Goal: Task Accomplishment & Management: Manage account settings

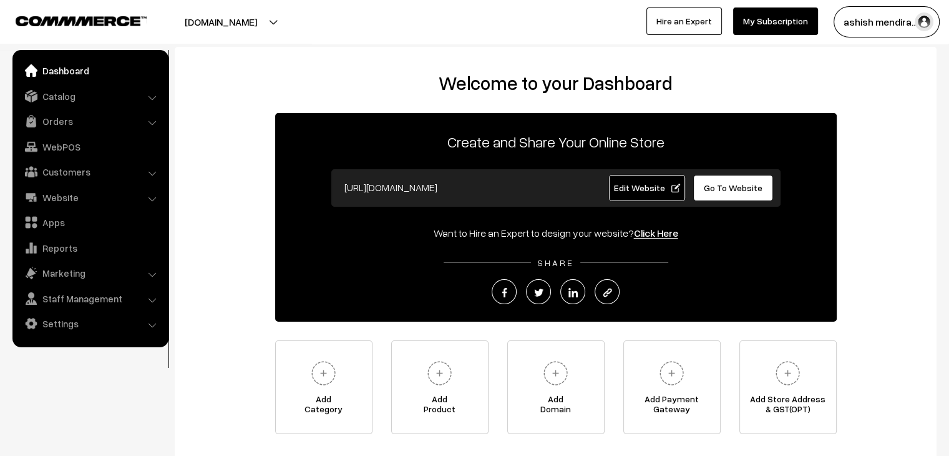
click at [627, 192] on span "Edit Website" at bounding box center [646, 187] width 67 height 11
click at [620, 182] on span "Edit Website" at bounding box center [646, 187] width 67 height 11
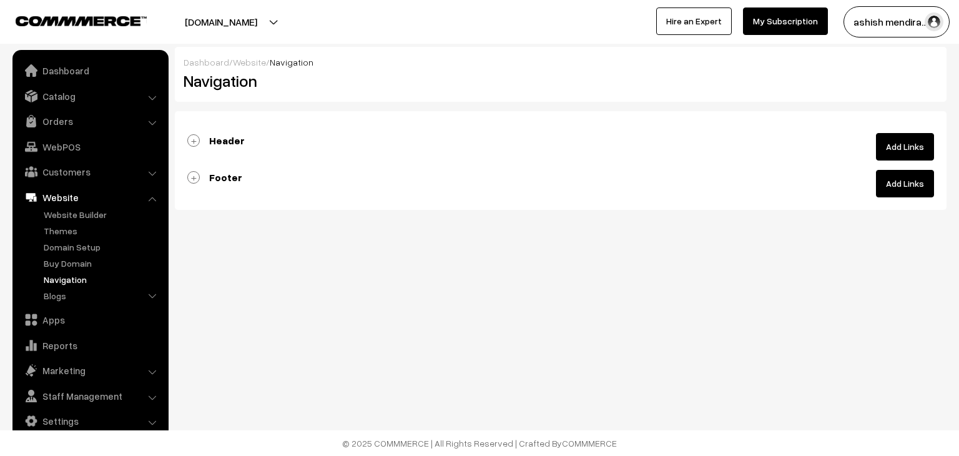
click at [233, 172] on b "Footer" at bounding box center [225, 177] width 33 height 12
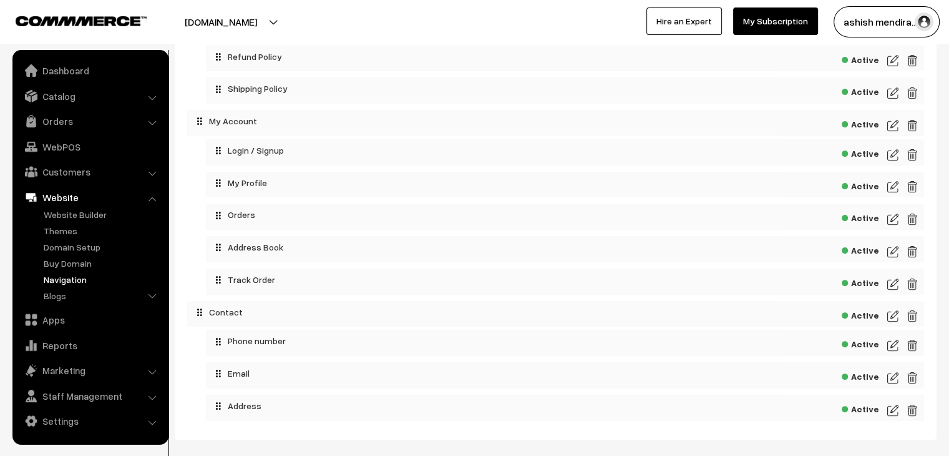
scroll to position [412, 0]
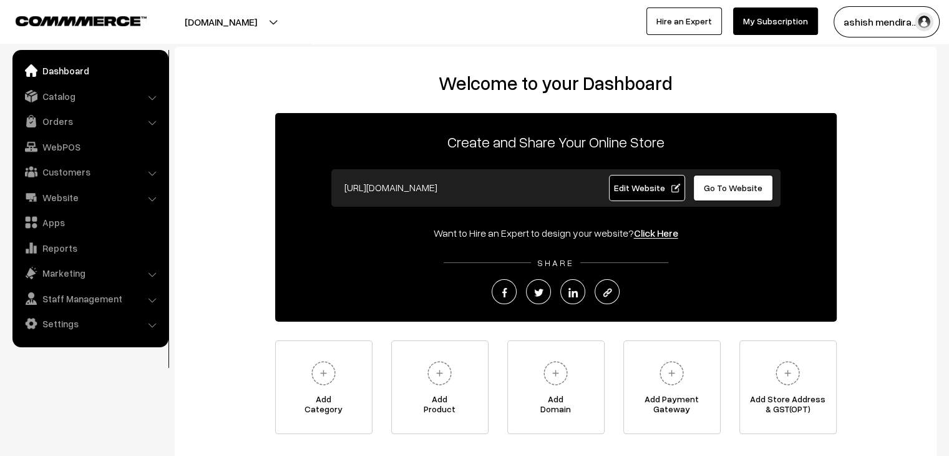
click at [711, 193] on link "Go To Website" at bounding box center [733, 188] width 81 height 26
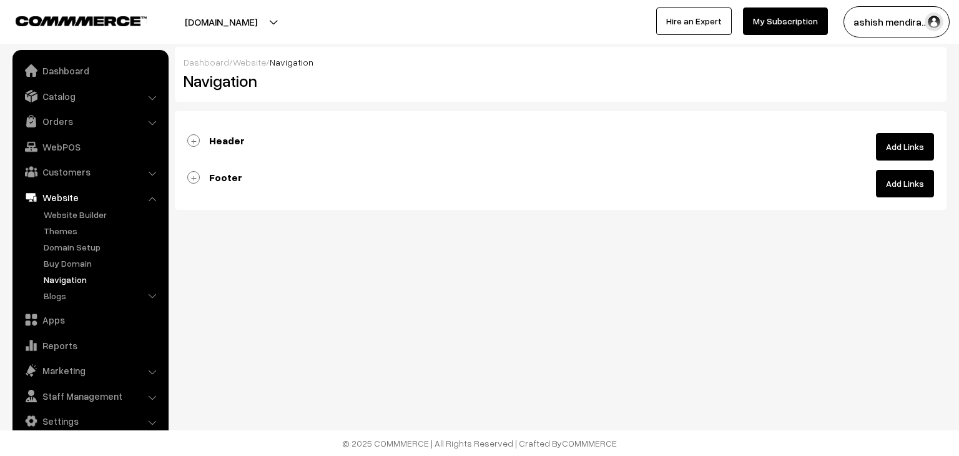
click at [220, 139] on b "Header" at bounding box center [227, 140] width 36 height 12
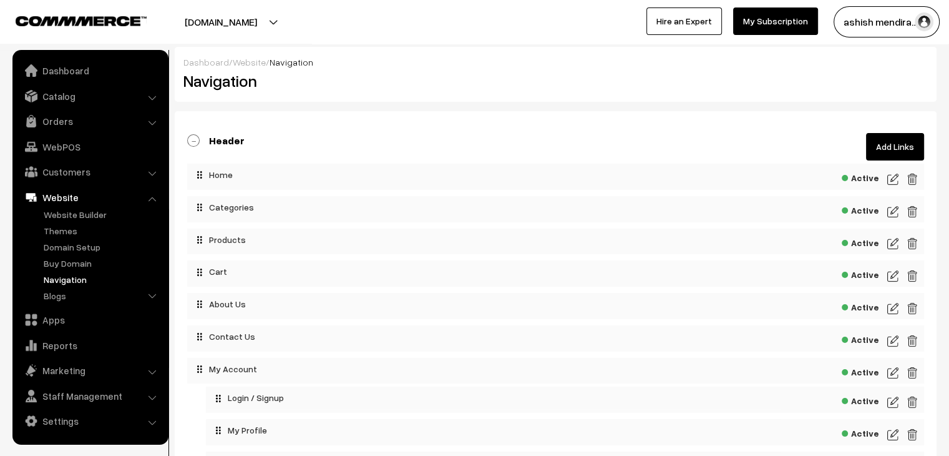
click at [899, 147] on link "Add Links" at bounding box center [895, 146] width 58 height 27
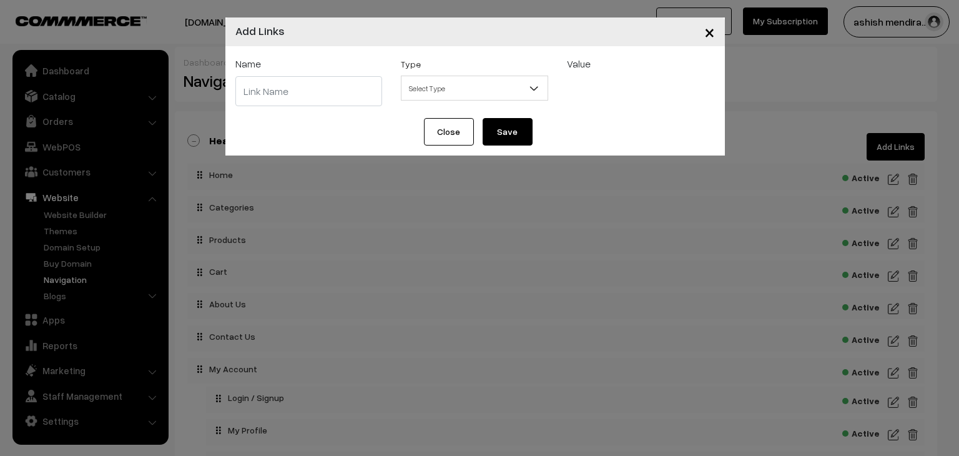
click at [331, 94] on input "text" at bounding box center [308, 91] width 147 height 30
type input "Track Oders"
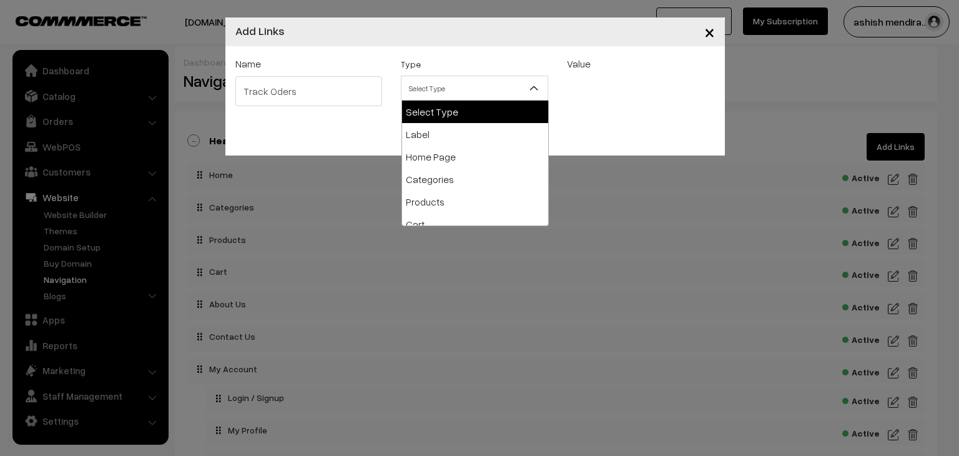
click at [507, 93] on span "Select Type" at bounding box center [474, 88] width 146 height 22
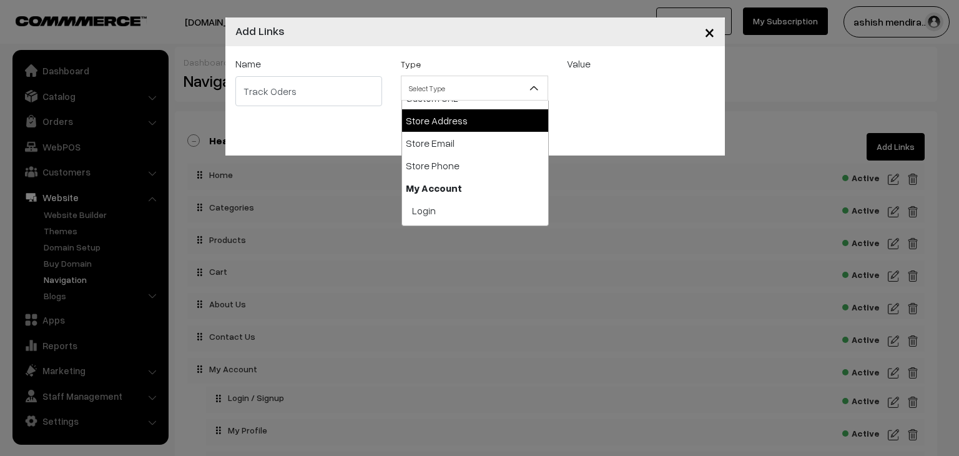
scroll to position [187, 0]
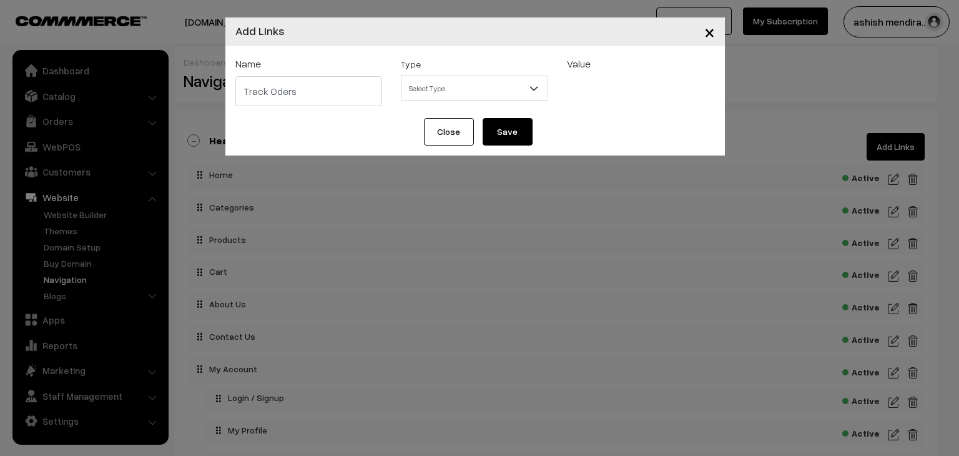
click at [595, 105] on div "Value Select Product Group All Categories Birthday Cake Anniversary Cake Floral…" at bounding box center [640, 82] width 166 height 52
click at [514, 124] on button "Save" at bounding box center [507, 131] width 50 height 27
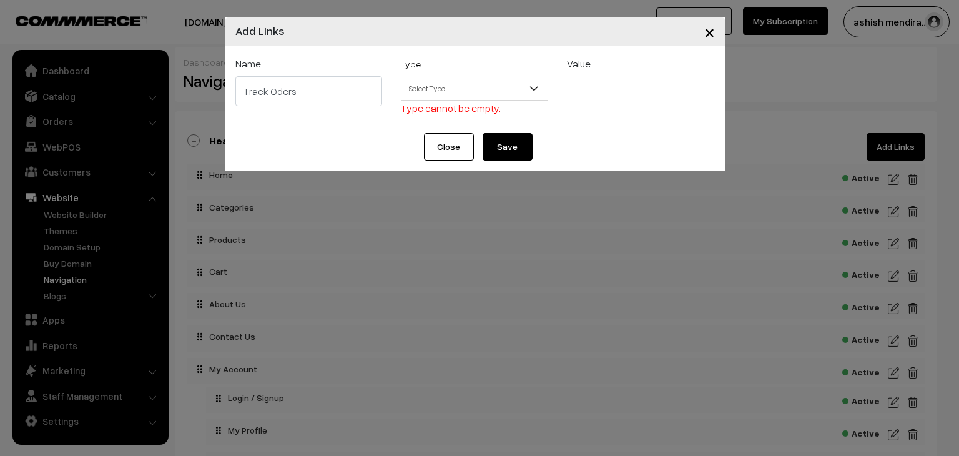
click at [492, 89] on span "Select Type" at bounding box center [474, 88] width 146 height 22
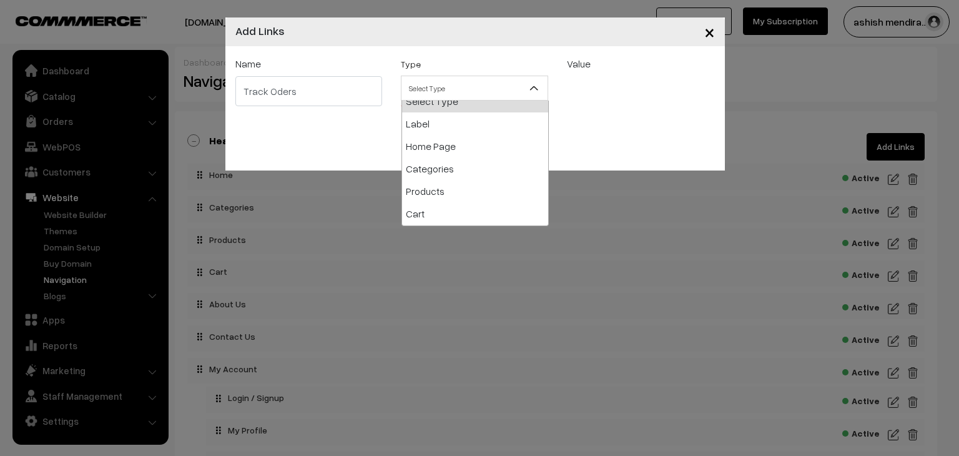
scroll to position [0, 0]
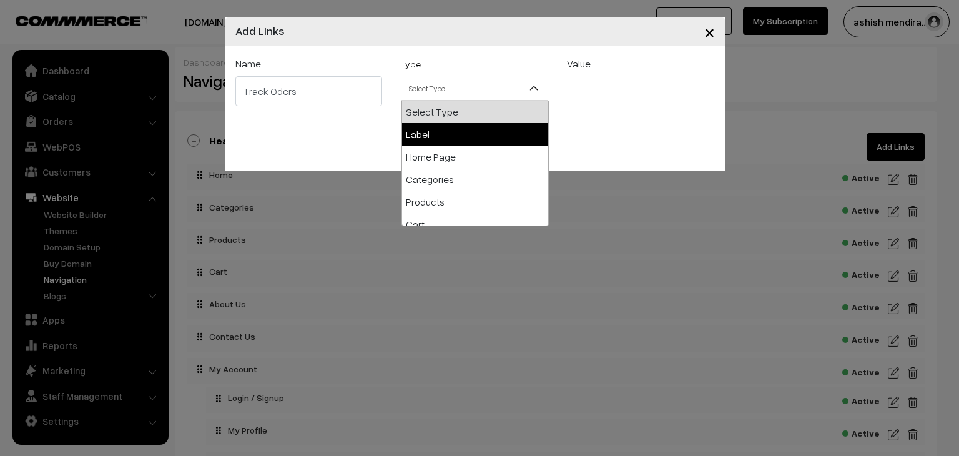
select select "label"
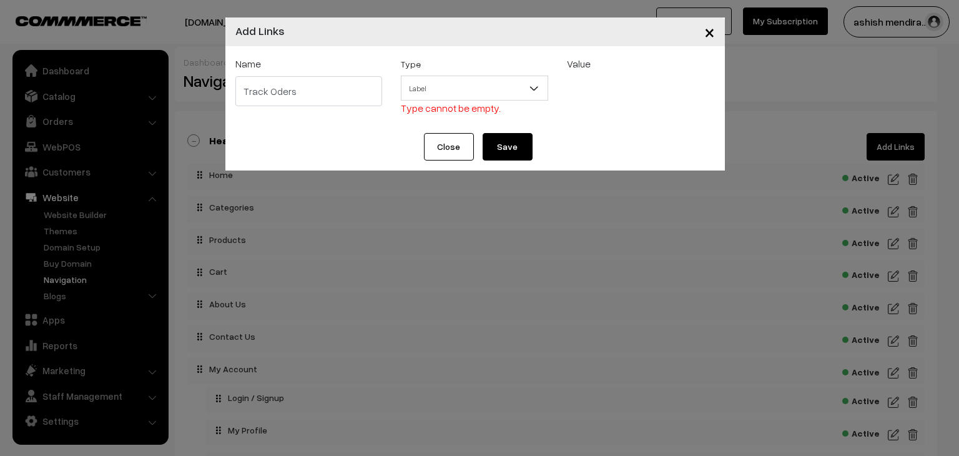
click at [512, 145] on button "Save" at bounding box center [507, 146] width 50 height 27
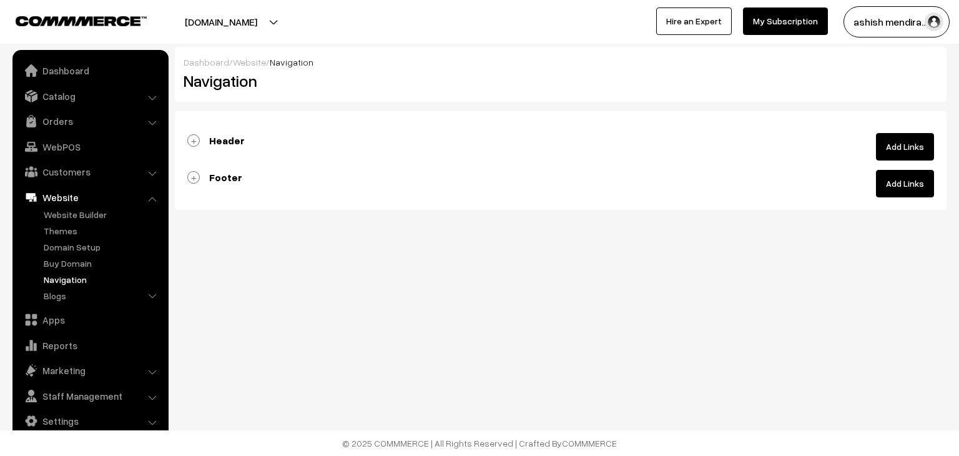
click at [897, 145] on link "Add Links" at bounding box center [905, 146] width 58 height 27
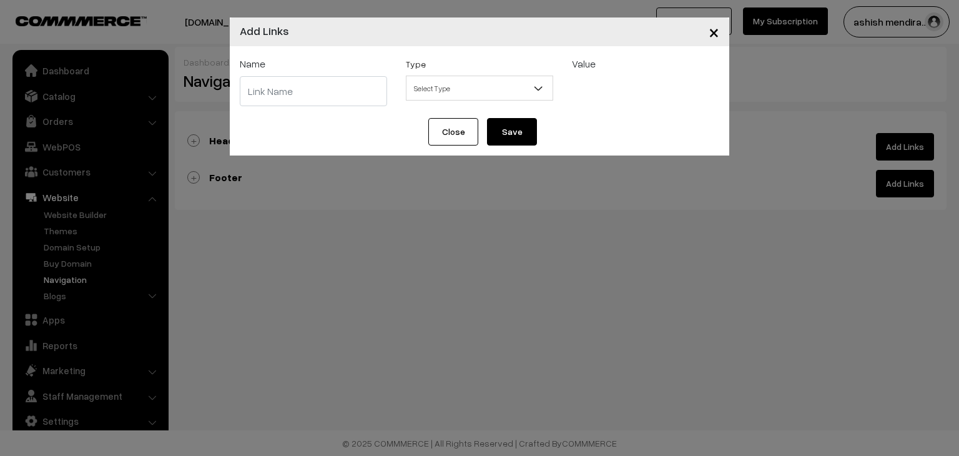
drag, startPoint x: 463, startPoint y: 129, endPoint x: 383, endPoint y: 125, distance: 79.9
click at [460, 130] on button "Close" at bounding box center [453, 131] width 50 height 27
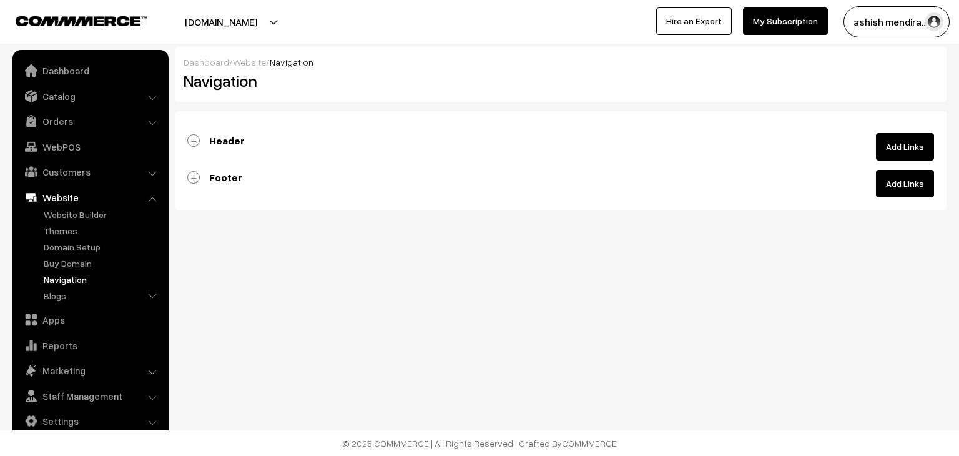
click at [230, 139] on b "Header" at bounding box center [227, 140] width 36 height 12
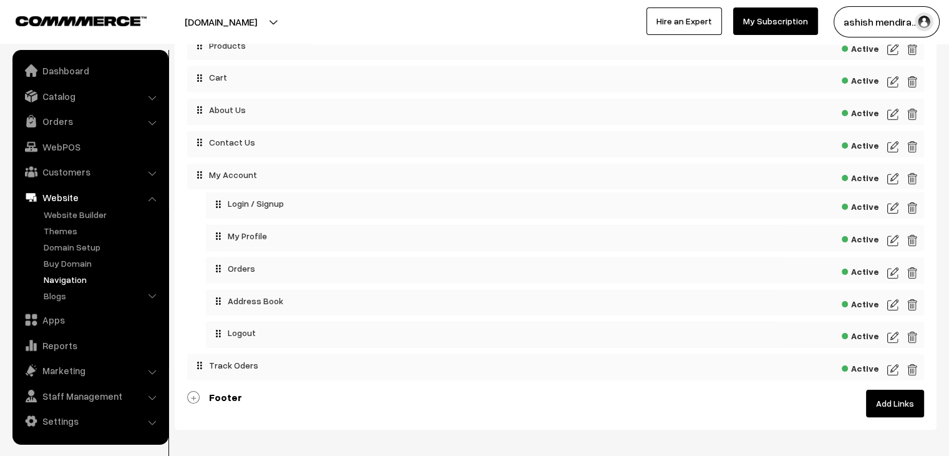
scroll to position [197, 0]
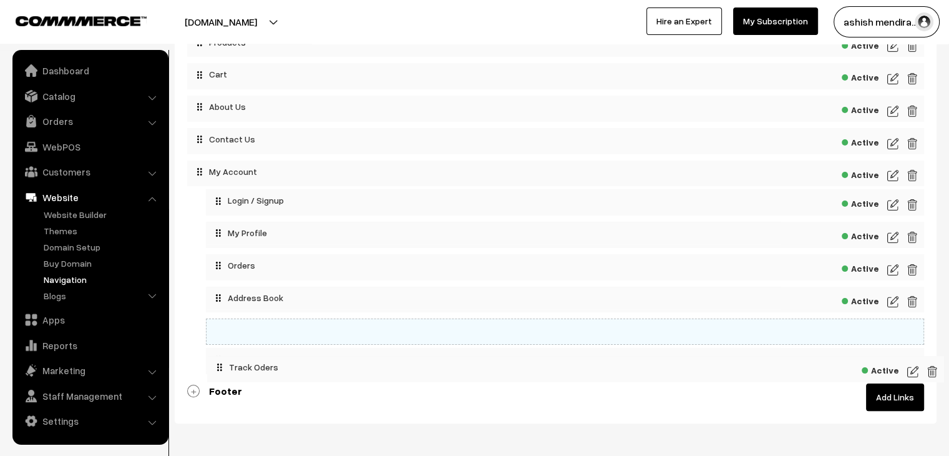
drag, startPoint x: 220, startPoint y: 361, endPoint x: 240, endPoint y: 359, distance: 20.6
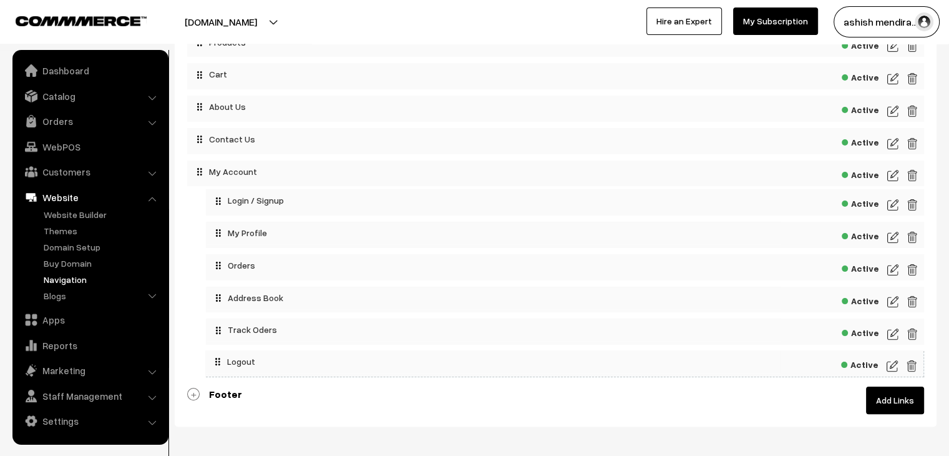
drag, startPoint x: 240, startPoint y: 359, endPoint x: 240, endPoint y: 353, distance: 6.9
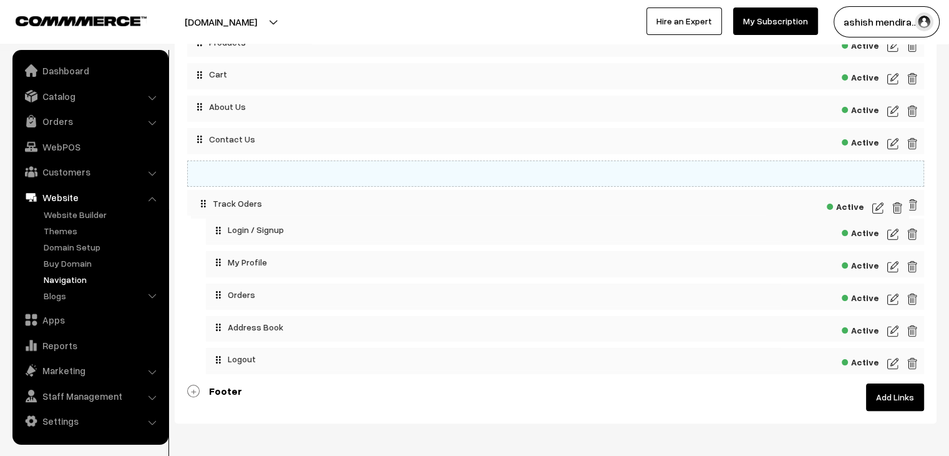
drag, startPoint x: 247, startPoint y: 328, endPoint x: 232, endPoint y: 198, distance: 130.7
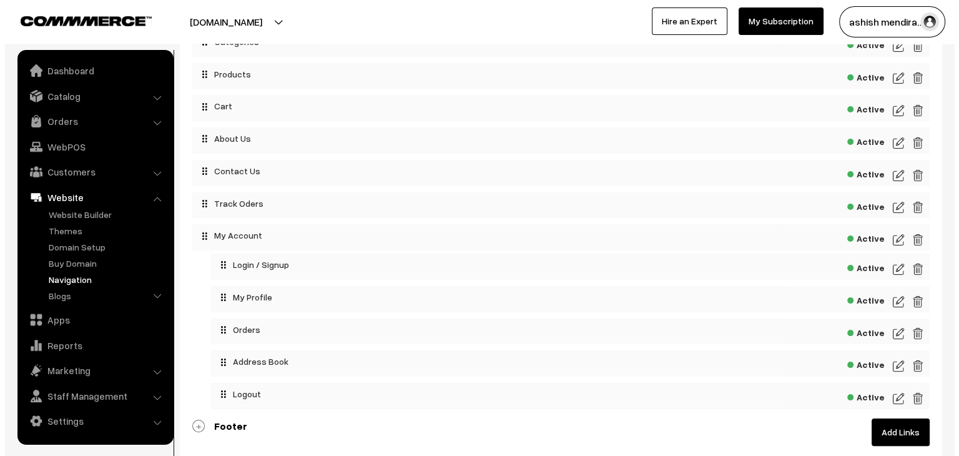
scroll to position [187, 0]
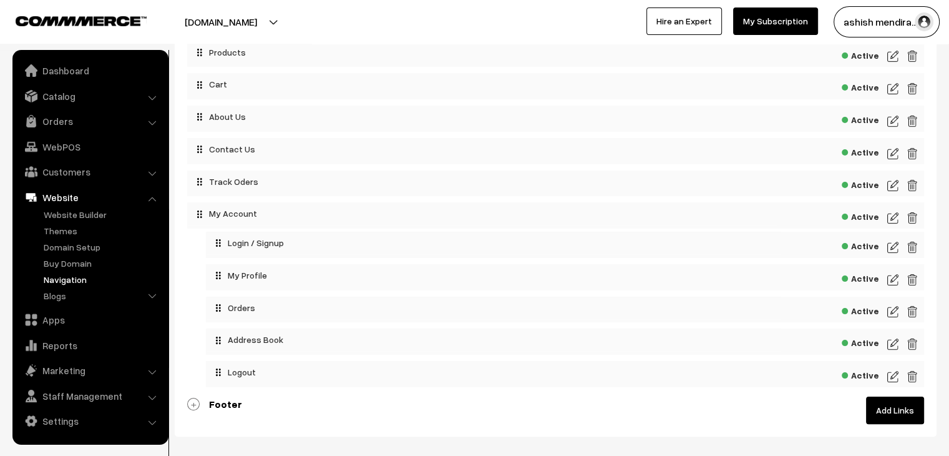
click at [899, 187] on div "Active" at bounding box center [555, 183] width 737 height 26
click at [894, 185] on img at bounding box center [892, 185] width 11 height 15
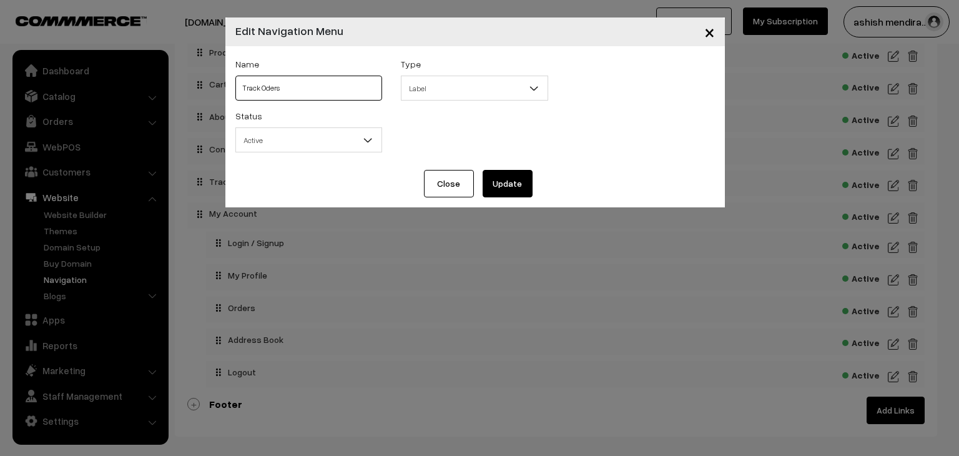
click at [298, 86] on input "Track Oders" at bounding box center [308, 88] width 147 height 25
type input "Track Oder"
click at [492, 182] on button "Update" at bounding box center [507, 183] width 50 height 27
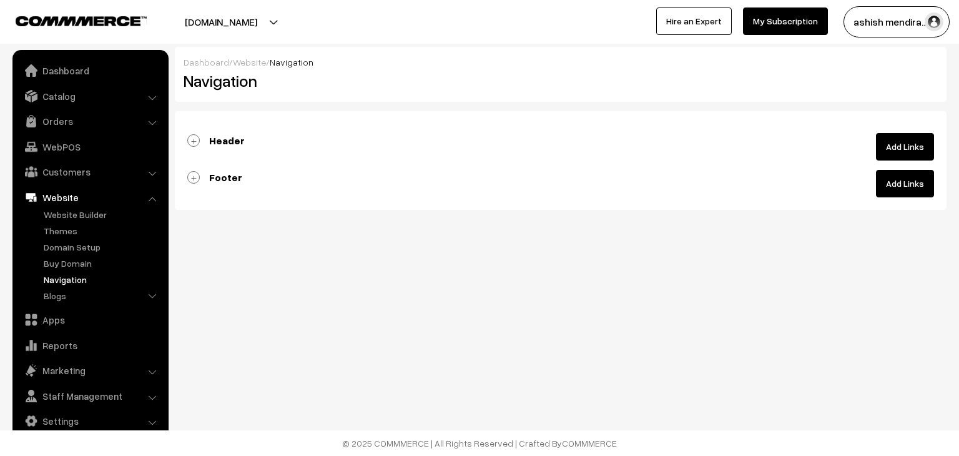
click at [887, 148] on link "Add Links" at bounding box center [905, 146] width 58 height 27
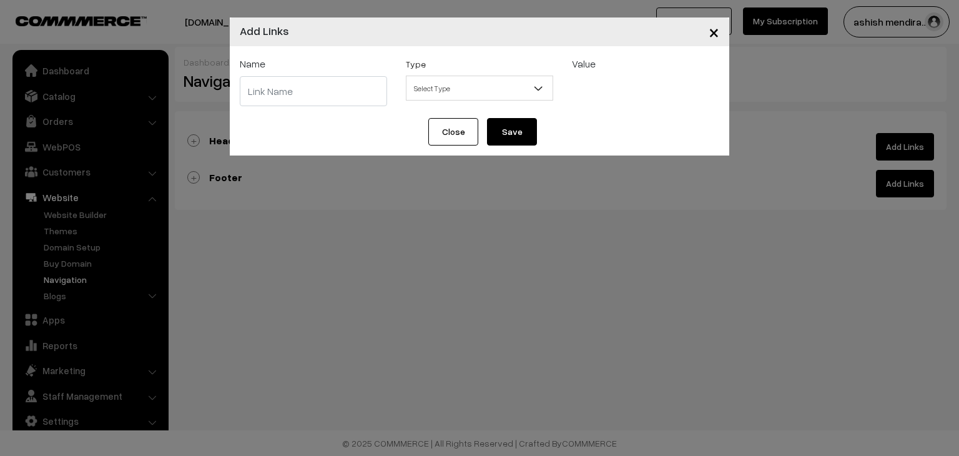
click at [451, 137] on button "Close" at bounding box center [453, 131] width 50 height 27
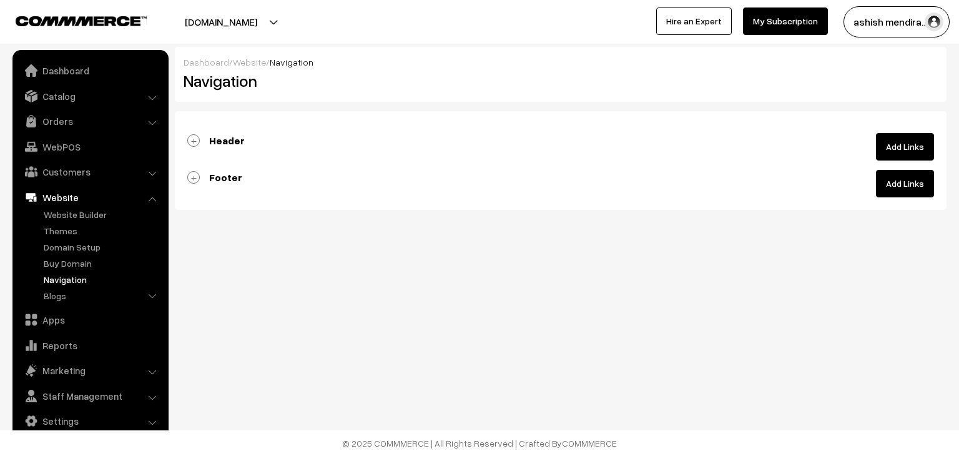
click at [886, 144] on link "Add Links" at bounding box center [905, 146] width 58 height 27
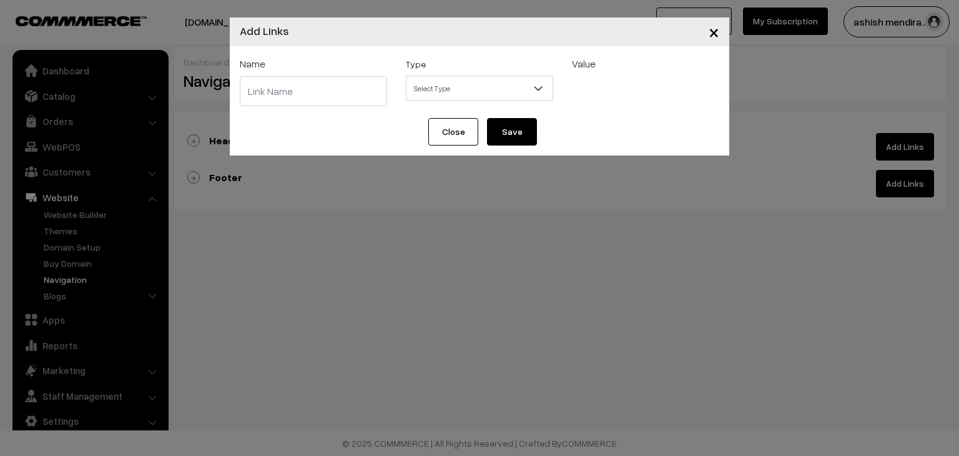
click at [715, 36] on span "×" at bounding box center [713, 31] width 11 height 23
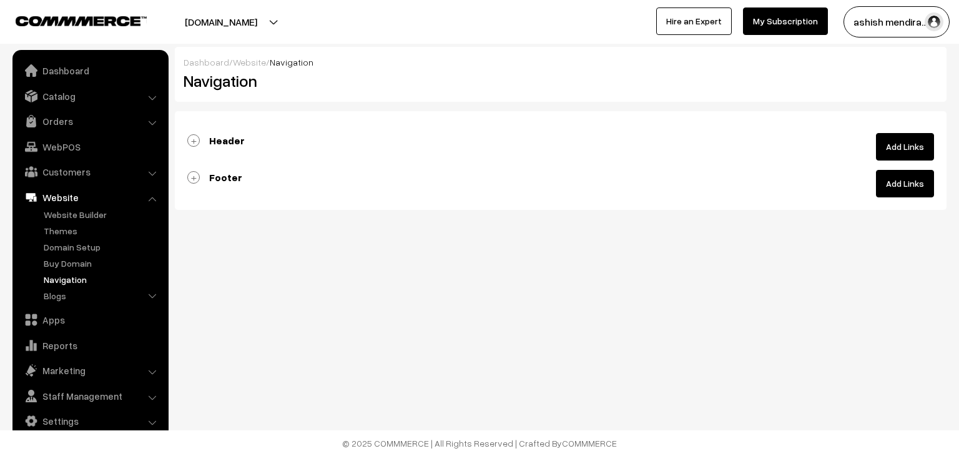
click at [195, 139] on link "Header" at bounding box center [215, 140] width 57 height 12
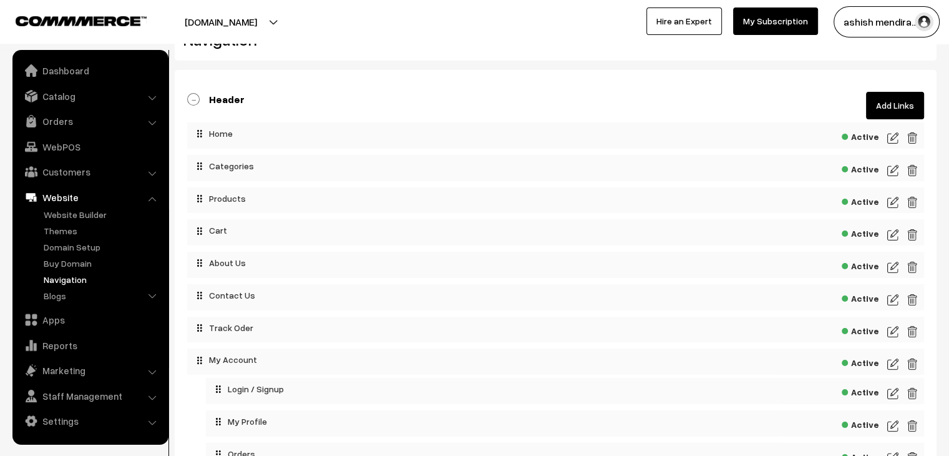
scroll to position [62, 0]
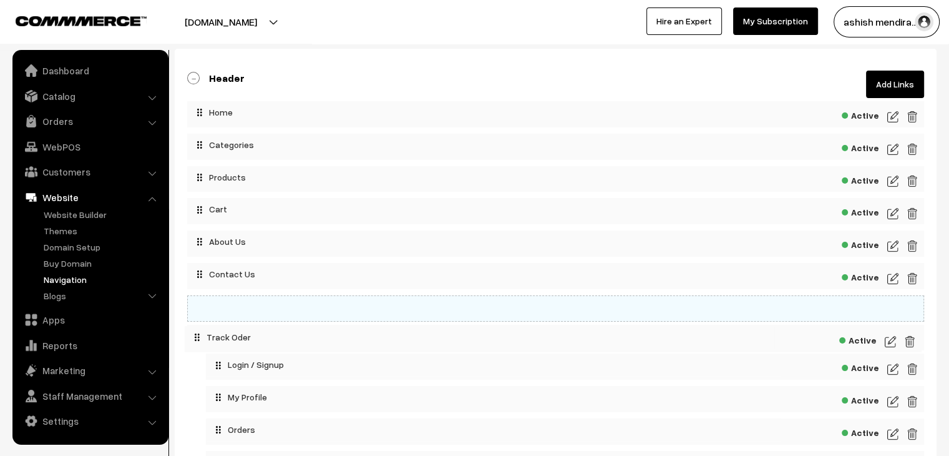
drag, startPoint x: 232, startPoint y: 305, endPoint x: 230, endPoint y: 332, distance: 27.6
drag, startPoint x: 198, startPoint y: 305, endPoint x: 213, endPoint y: 348, distance: 45.2
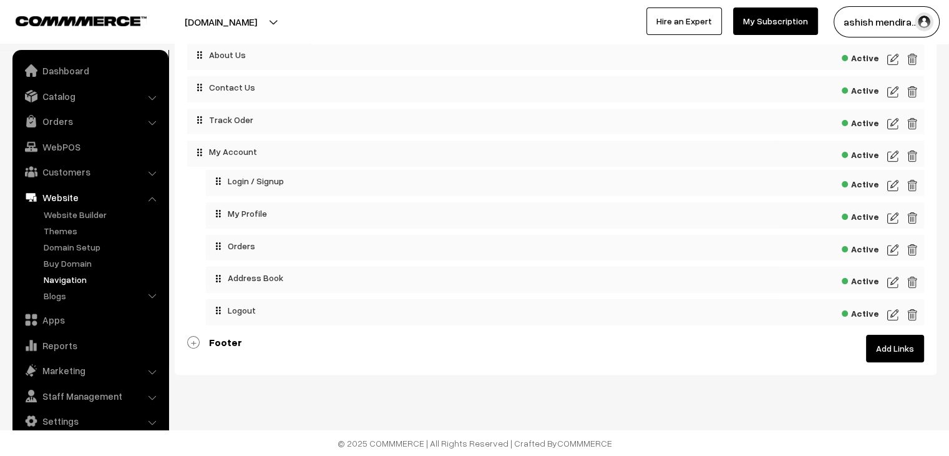
scroll to position [247, 0]
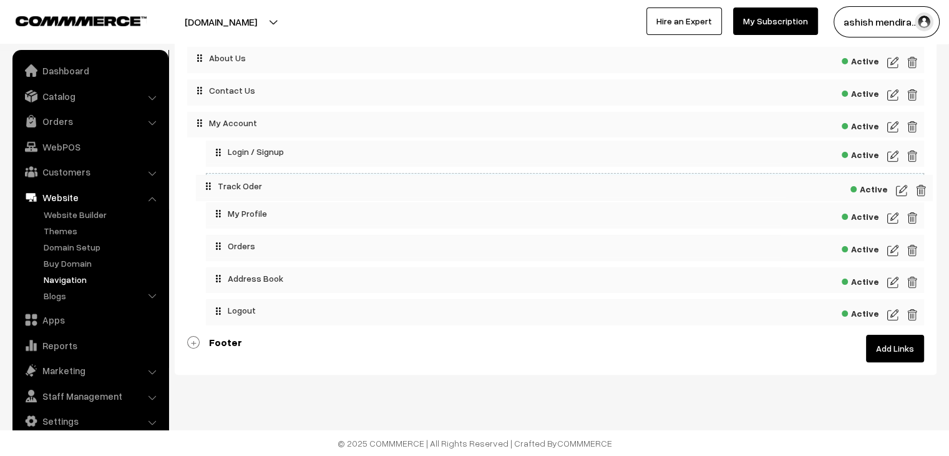
drag, startPoint x: 227, startPoint y: 120, endPoint x: 237, endPoint y: 183, distance: 63.1
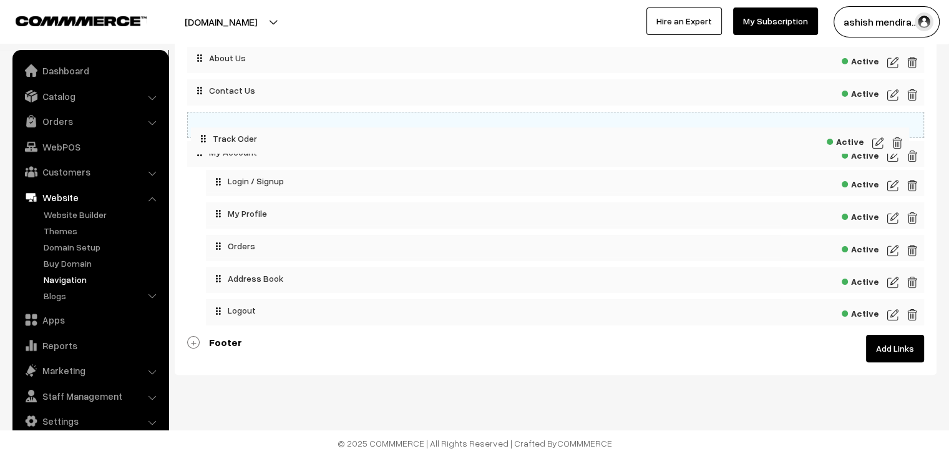
drag, startPoint x: 237, startPoint y: 184, endPoint x: 223, endPoint y: 137, distance: 49.0
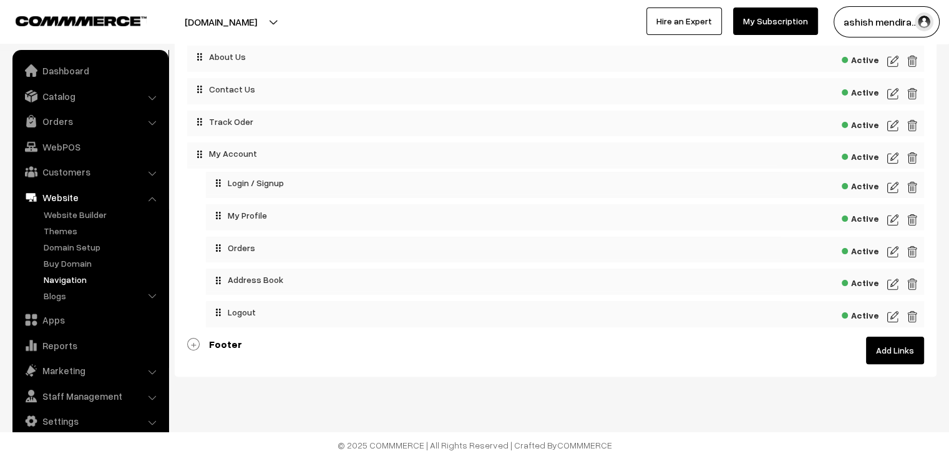
scroll to position [250, 0]
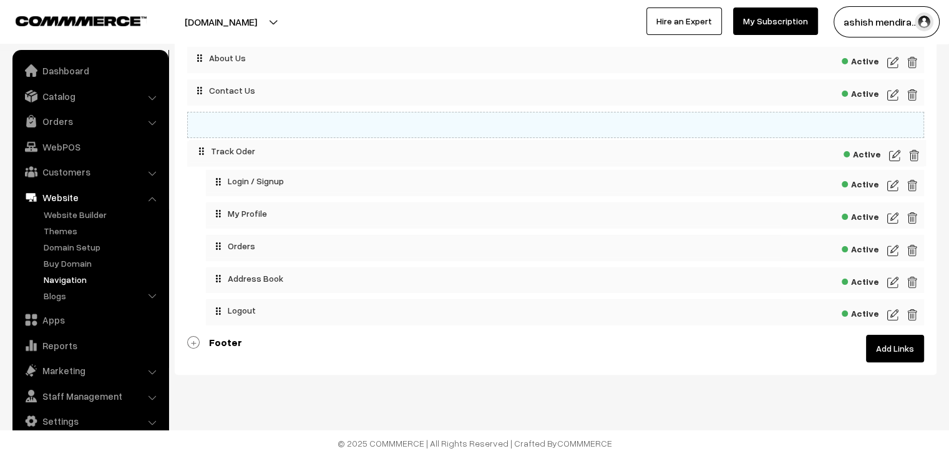
drag, startPoint x: 236, startPoint y: 121, endPoint x: 238, endPoint y: 149, distance: 27.5
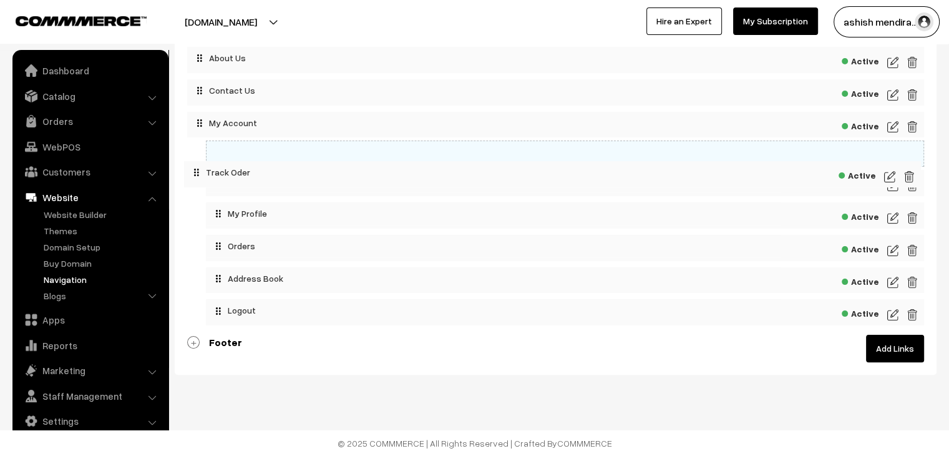
drag, startPoint x: 238, startPoint y: 120, endPoint x: 235, endPoint y: 169, distance: 48.7
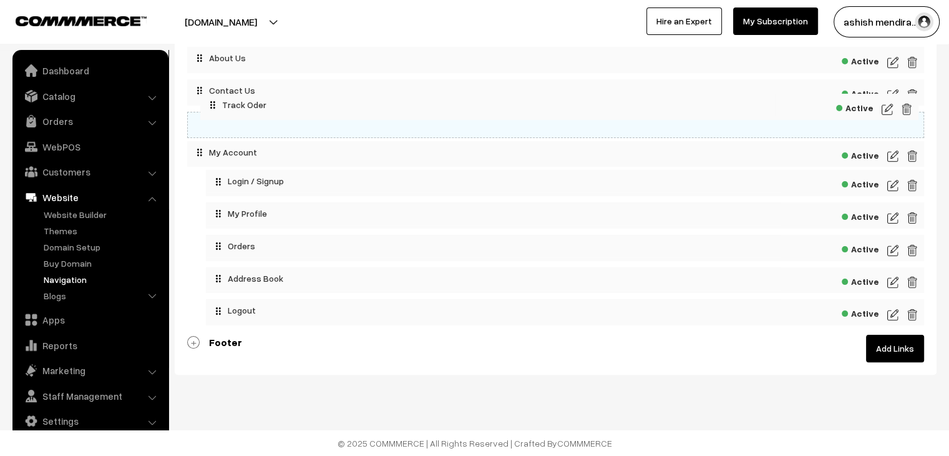
drag, startPoint x: 259, startPoint y: 152, endPoint x: 253, endPoint y: 104, distance: 48.4
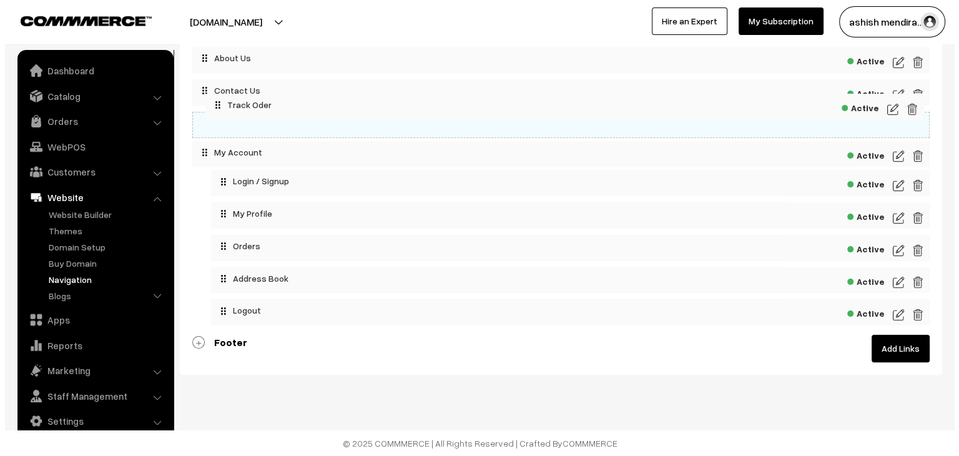
scroll to position [250, 0]
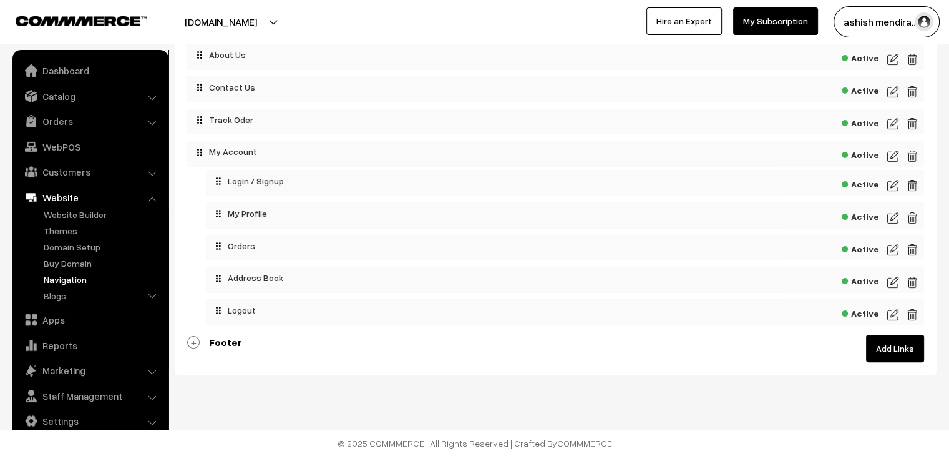
click at [894, 126] on img at bounding box center [892, 123] width 11 height 15
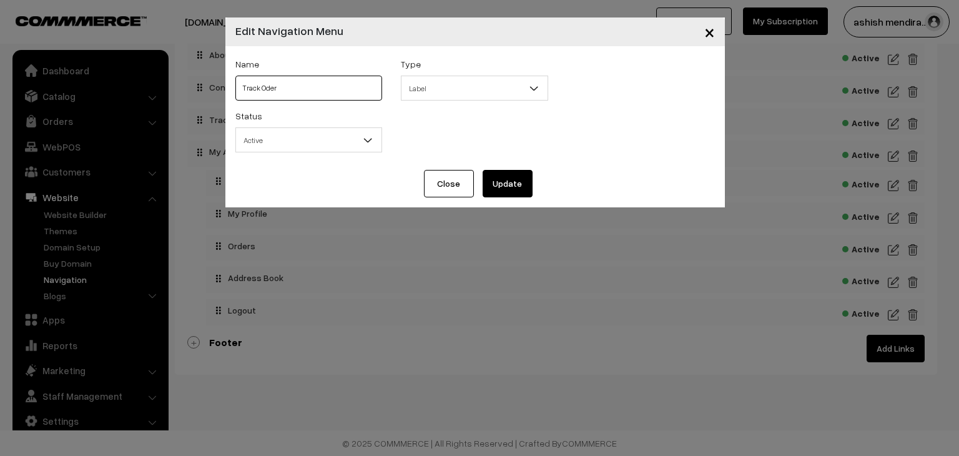
click at [278, 85] on input "Track Oder" at bounding box center [308, 88] width 147 height 25
type input "Track Order"
click at [519, 183] on button "Update" at bounding box center [507, 183] width 50 height 27
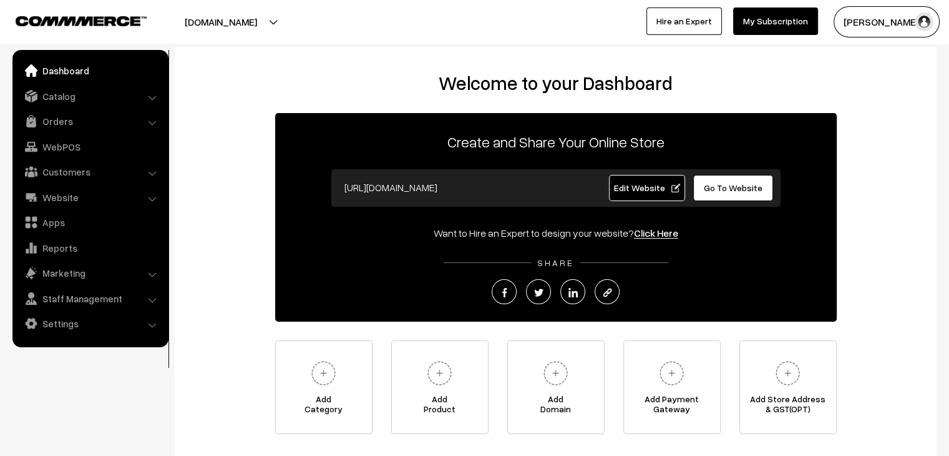
click at [653, 185] on span "Edit Website" at bounding box center [646, 187] width 67 height 11
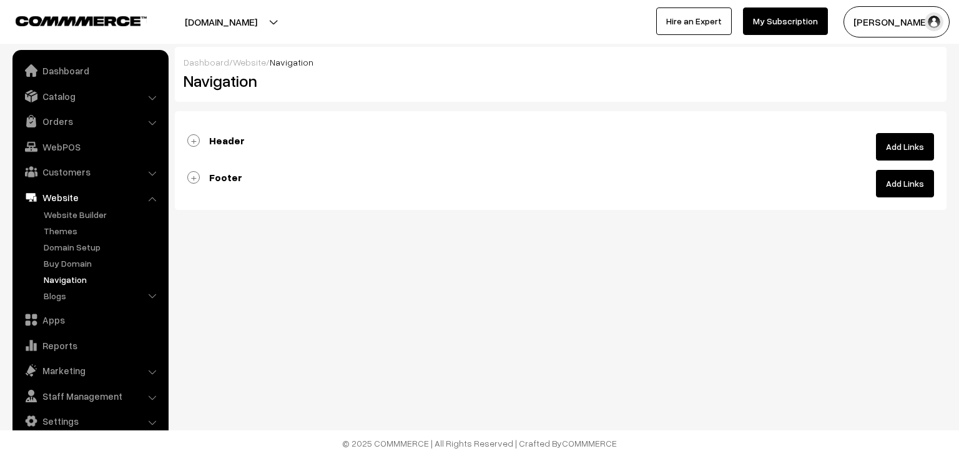
click at [235, 139] on b "Header" at bounding box center [227, 140] width 36 height 12
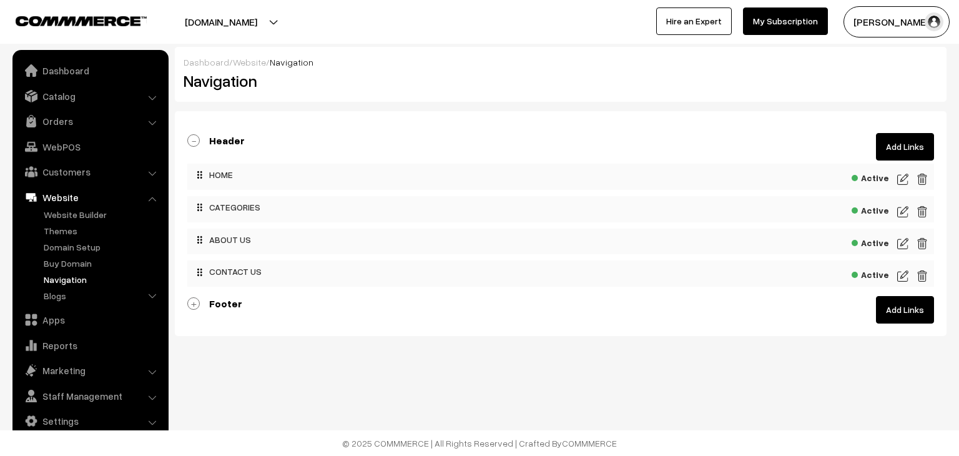
click at [194, 141] on link "Header" at bounding box center [215, 140] width 57 height 12
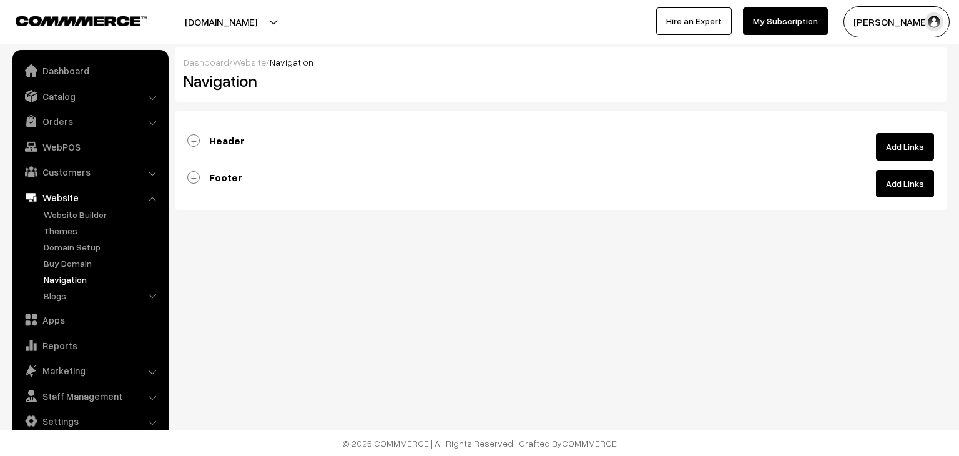
click at [225, 138] on b "Header" at bounding box center [227, 140] width 36 height 12
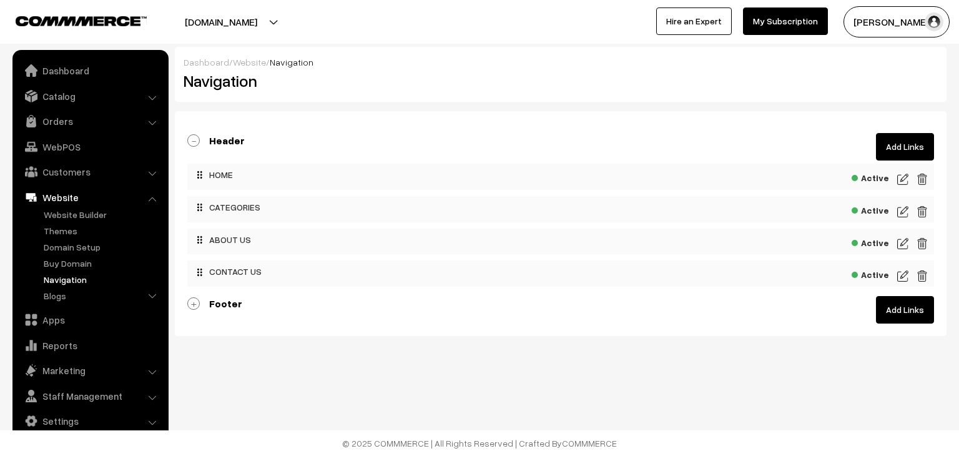
click at [901, 177] on img at bounding box center [902, 179] width 11 height 15
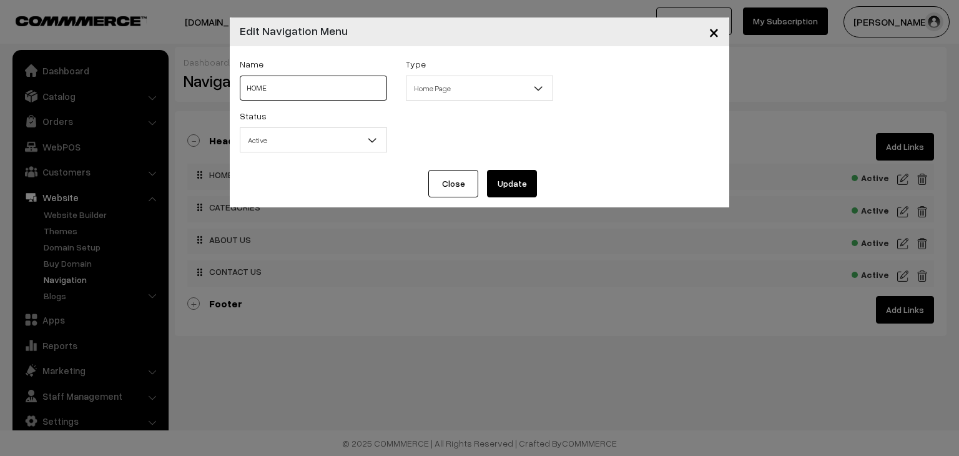
click at [316, 78] on input "HOME" at bounding box center [313, 88] width 147 height 25
click at [300, 88] on input "text" at bounding box center [313, 88] width 147 height 25
paste input "All Cakes"
type input "All Cakes"
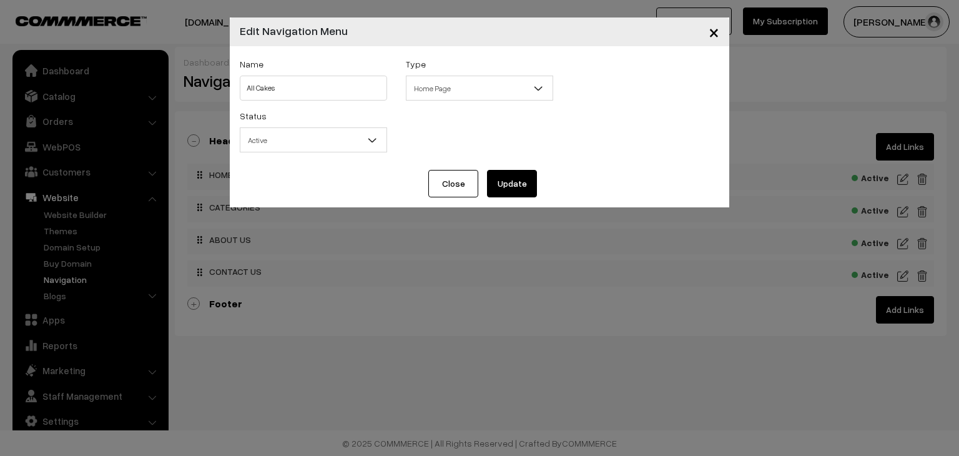
click at [439, 83] on span "Home Page" at bounding box center [479, 88] width 146 height 22
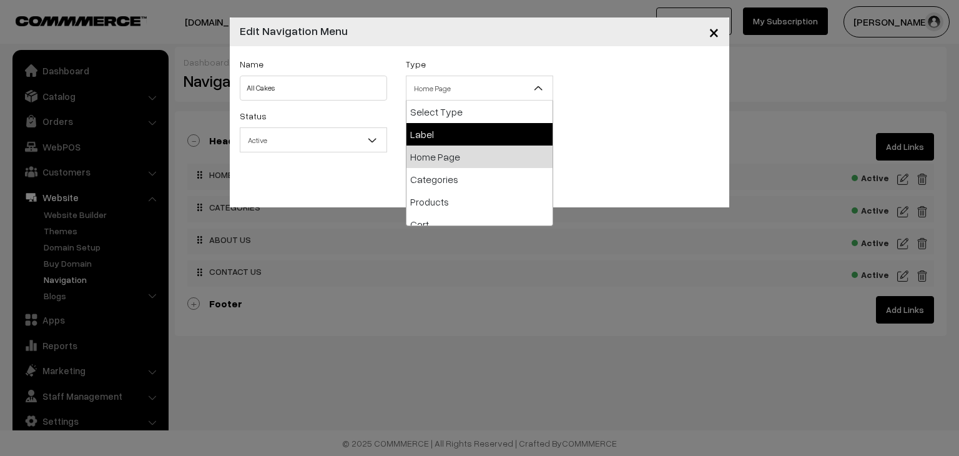
select select "label"
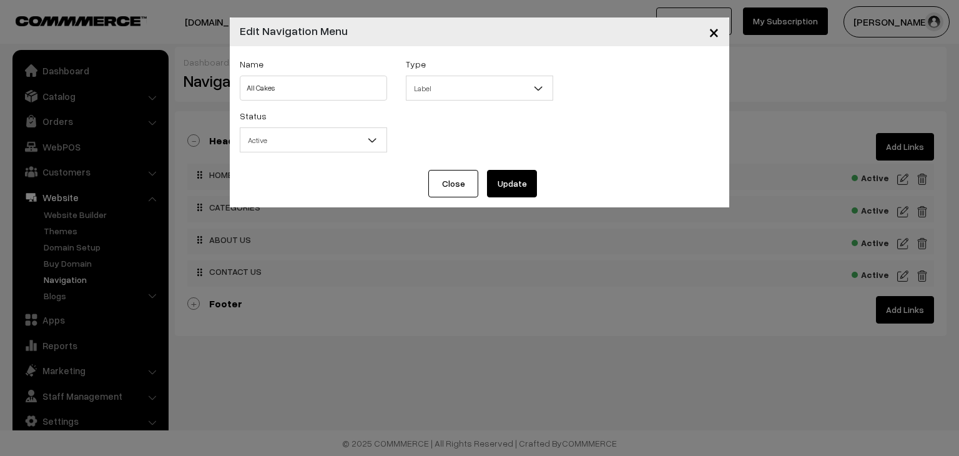
click at [503, 180] on button "Update" at bounding box center [512, 183] width 50 height 27
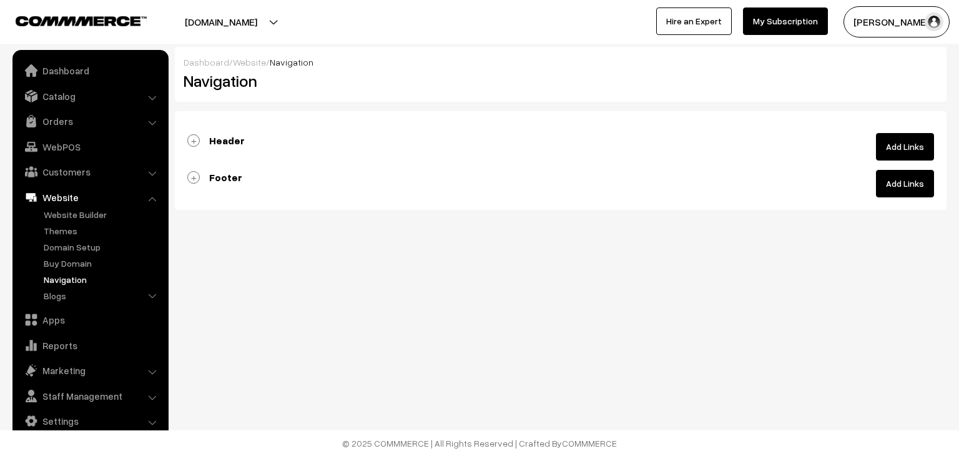
click at [899, 143] on link "Add Links" at bounding box center [905, 146] width 58 height 27
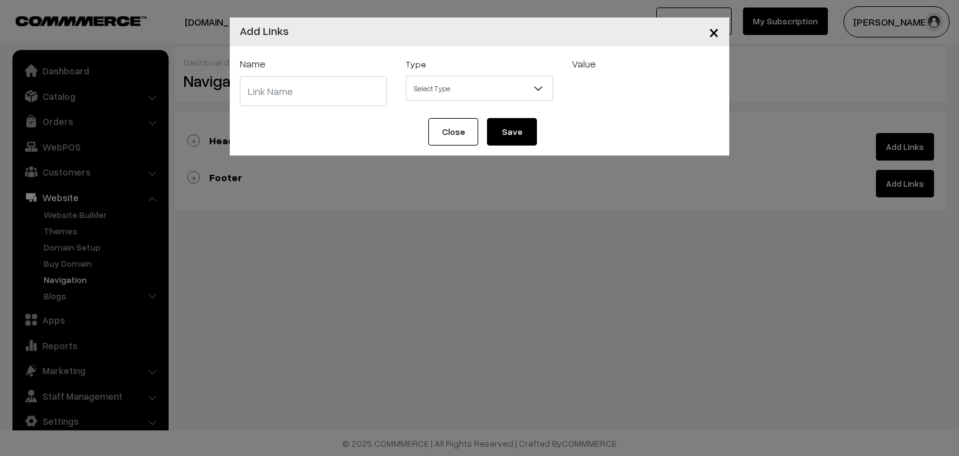
click at [456, 130] on button "Close" at bounding box center [453, 131] width 50 height 27
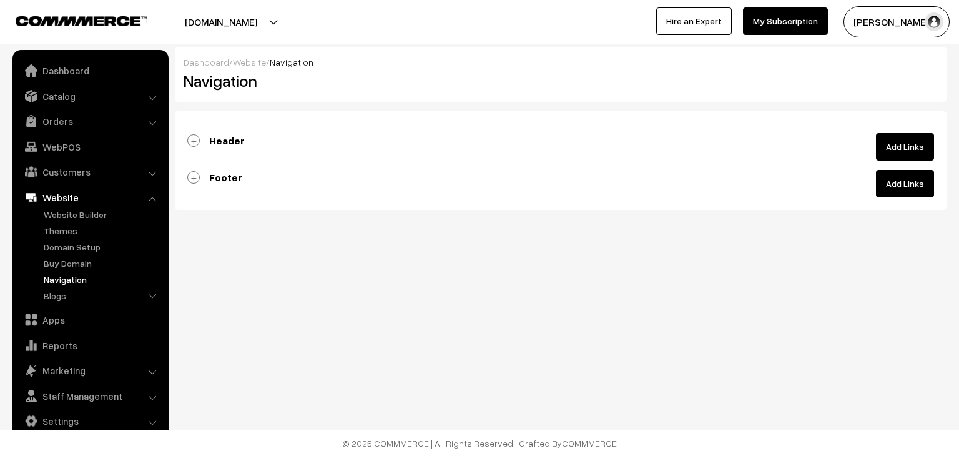
drag, startPoint x: 193, startPoint y: 140, endPoint x: 222, endPoint y: 150, distance: 30.2
click at [193, 140] on link "Header" at bounding box center [215, 140] width 57 height 12
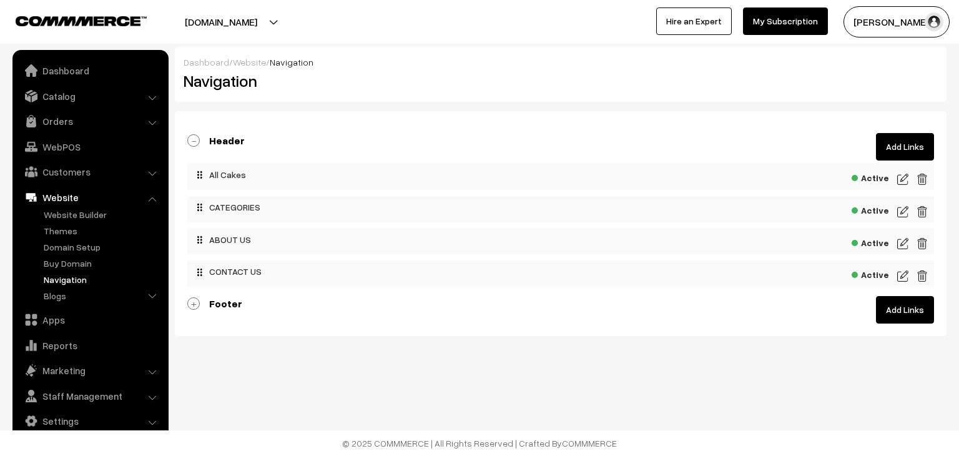
click at [898, 175] on img at bounding box center [902, 179] width 11 height 15
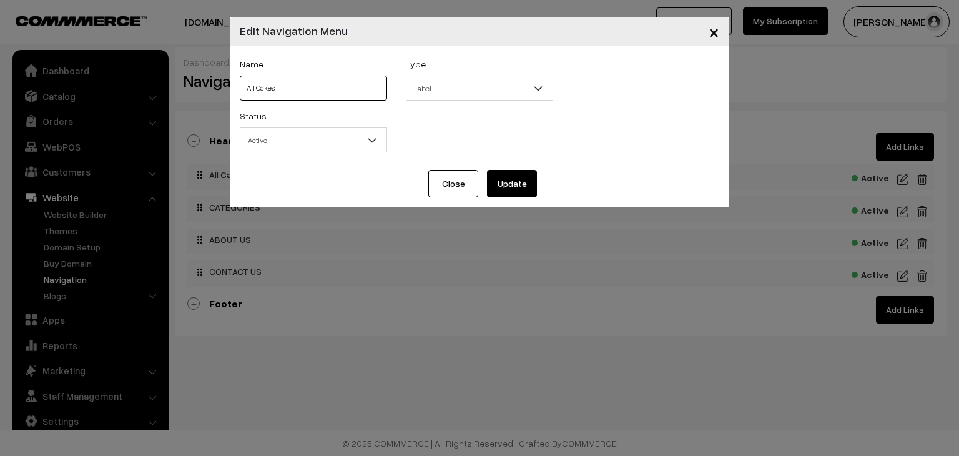
click at [348, 87] on input "All Cakes" at bounding box center [313, 88] width 147 height 25
type input "A"
type input "Home"
click at [513, 190] on button "Update" at bounding box center [512, 183] width 50 height 27
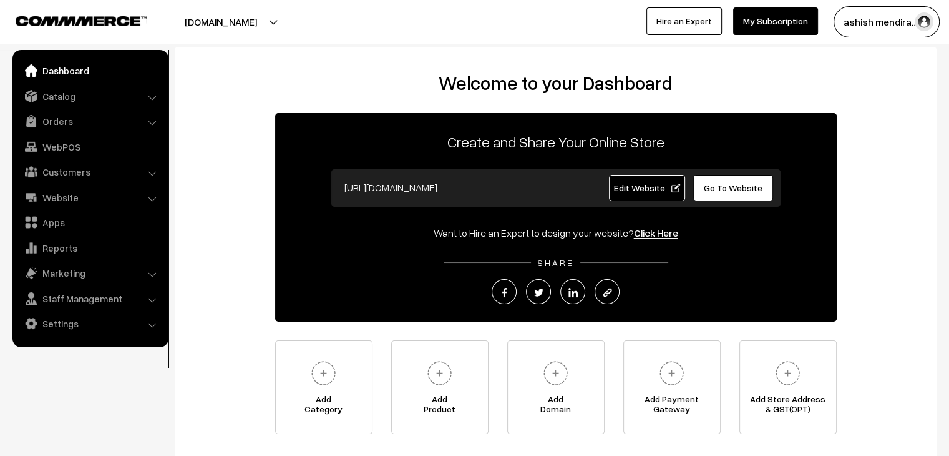
click at [629, 193] on link "Edit Website" at bounding box center [647, 188] width 76 height 26
click at [637, 190] on span "Edit Website" at bounding box center [646, 187] width 67 height 11
click at [59, 318] on link "Settings" at bounding box center [90, 323] width 149 height 22
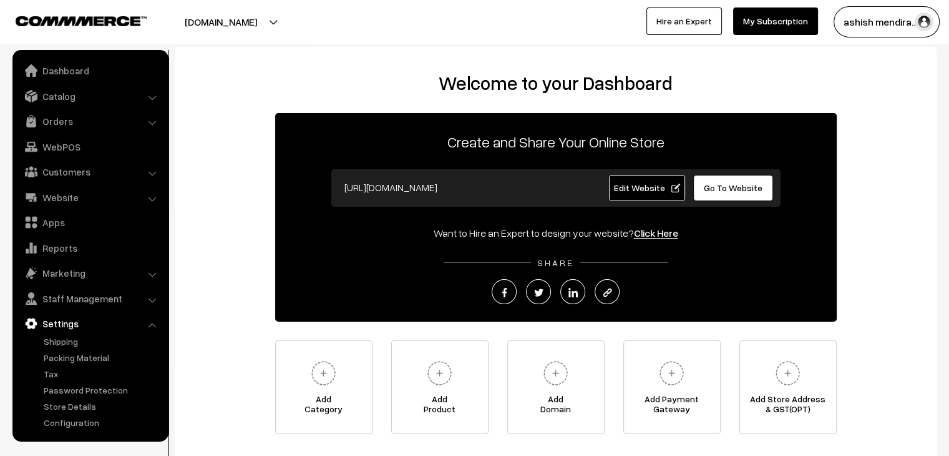
click at [66, 331] on link "Settings" at bounding box center [90, 323] width 149 height 22
click at [66, 328] on link "Settings" at bounding box center [90, 323] width 149 height 22
click at [94, 197] on link "Website" at bounding box center [90, 197] width 149 height 22
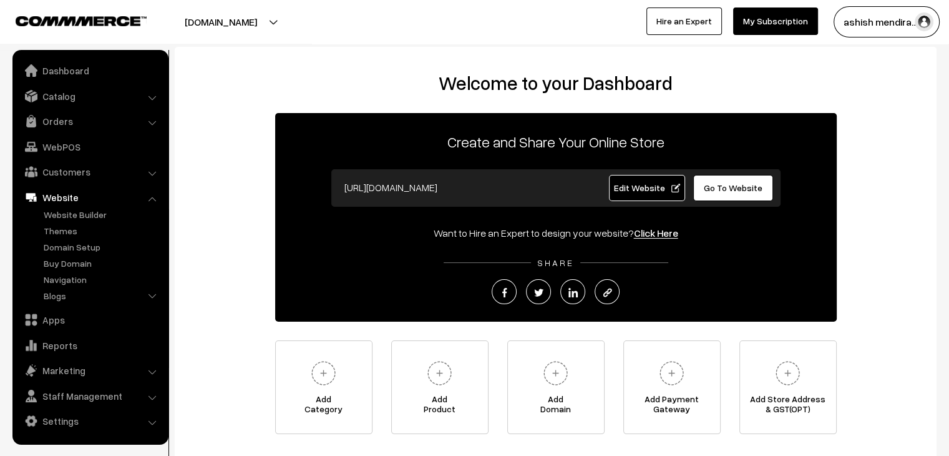
click at [94, 197] on link "Website" at bounding box center [90, 197] width 149 height 22
click at [150, 200] on li "Website Website Builder Authors" at bounding box center [91, 246] width 150 height 120
click at [59, 200] on link "Website" at bounding box center [90, 197] width 149 height 22
click at [79, 213] on link "Website Builder" at bounding box center [103, 214] width 124 height 13
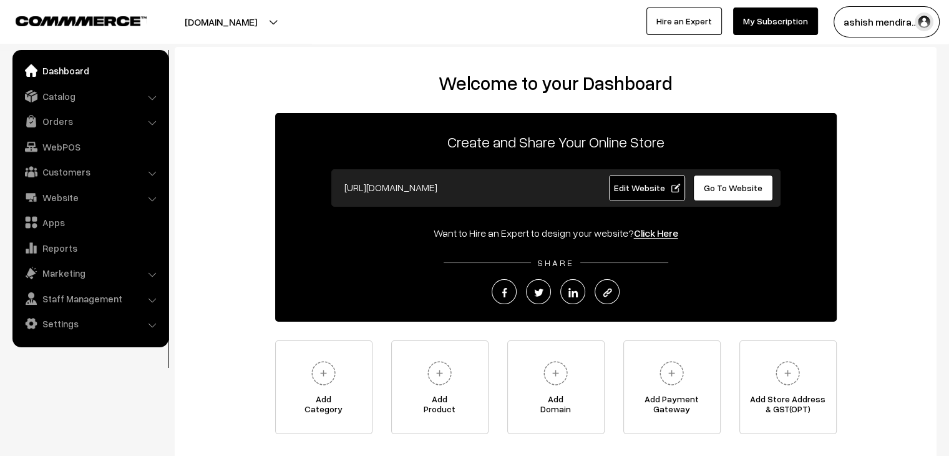
click at [642, 189] on span "Edit Website" at bounding box center [646, 187] width 67 height 11
click at [650, 188] on span "Edit Website" at bounding box center [646, 187] width 67 height 11
click at [645, 192] on span "Edit Website" at bounding box center [646, 187] width 67 height 11
click at [620, 192] on span "Edit Website" at bounding box center [646, 187] width 67 height 11
click at [81, 328] on link "Settings" at bounding box center [90, 323] width 149 height 22
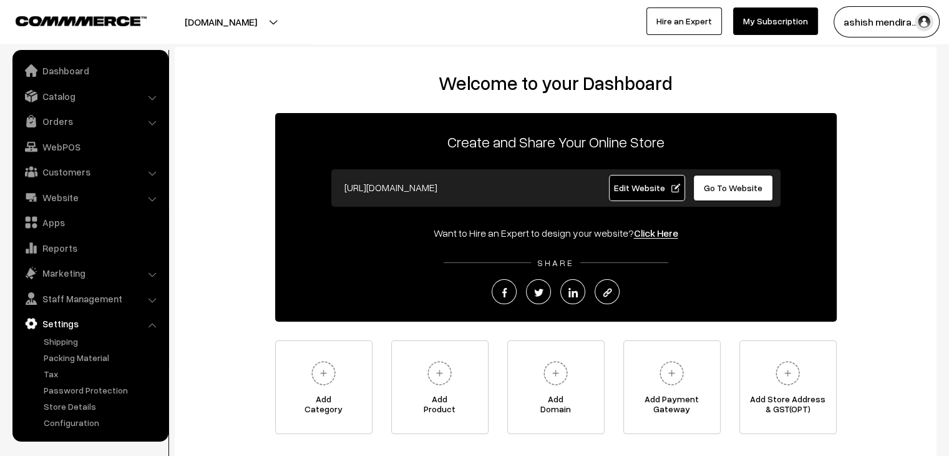
click at [102, 318] on link "Settings" at bounding box center [90, 323] width 149 height 22
click at [68, 324] on link "Settings" at bounding box center [90, 323] width 149 height 22
click at [64, 250] on link "Reports" at bounding box center [90, 248] width 149 height 22
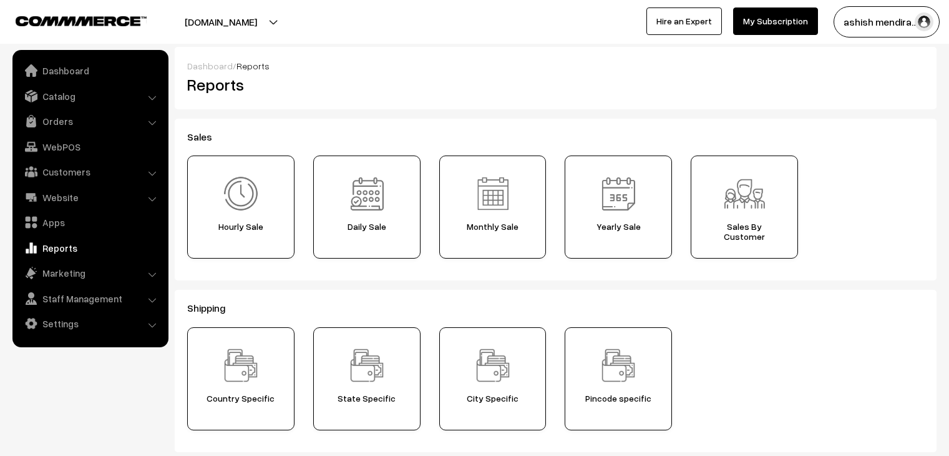
click at [61, 223] on link "Apps" at bounding box center [90, 222] width 149 height 22
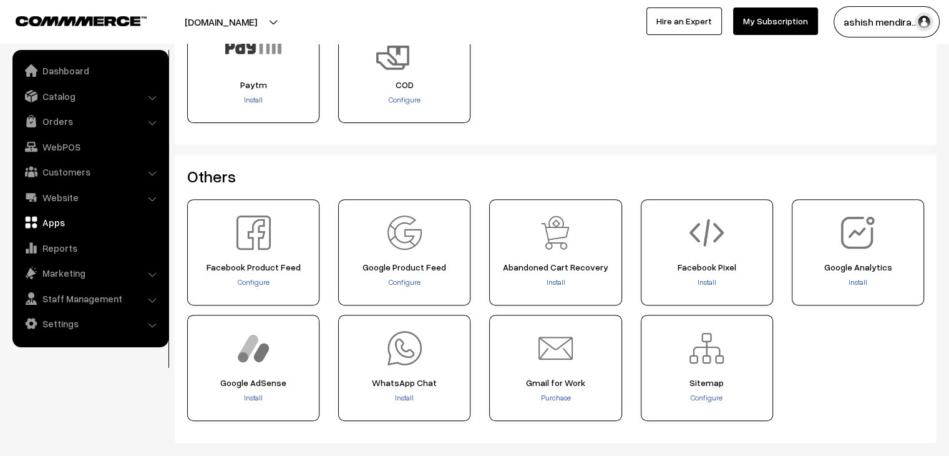
scroll to position [522, 0]
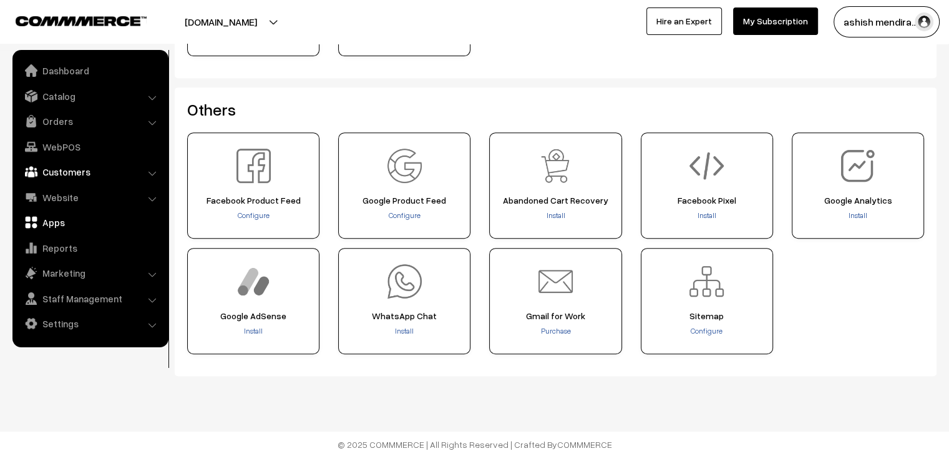
click at [99, 174] on link "Customers" at bounding box center [90, 171] width 149 height 22
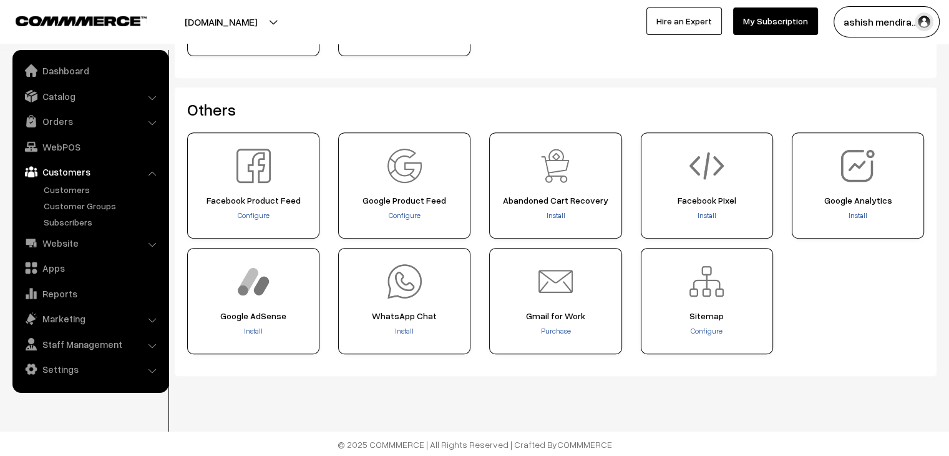
click at [99, 174] on link "Customers" at bounding box center [90, 171] width 149 height 22
click at [66, 319] on link "Marketing" at bounding box center [90, 318] width 149 height 22
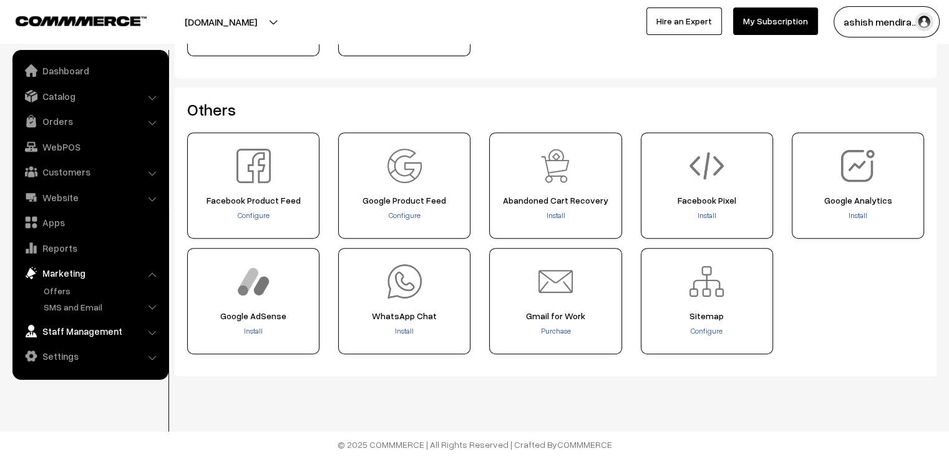
click at [129, 332] on link "Staff Management" at bounding box center [90, 331] width 149 height 22
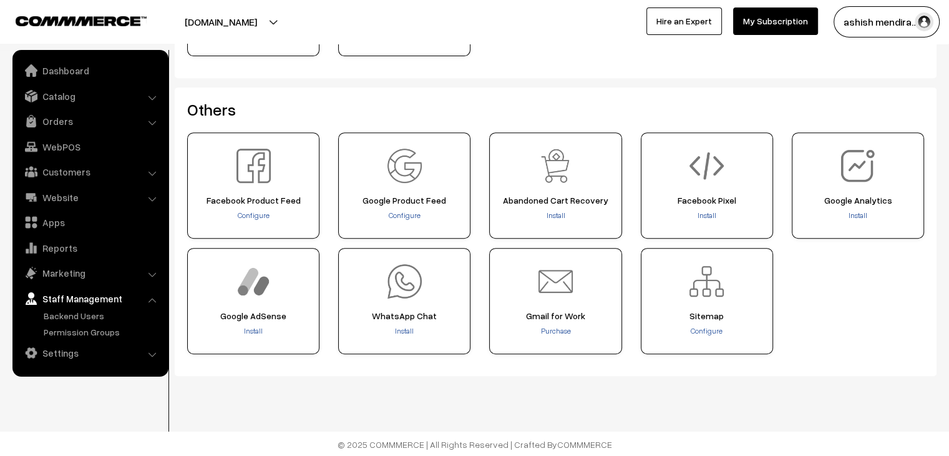
click at [150, 352] on li "Settings Shipping" at bounding box center [91, 352] width 150 height 22
click at [67, 357] on link "Settings" at bounding box center [90, 352] width 149 height 22
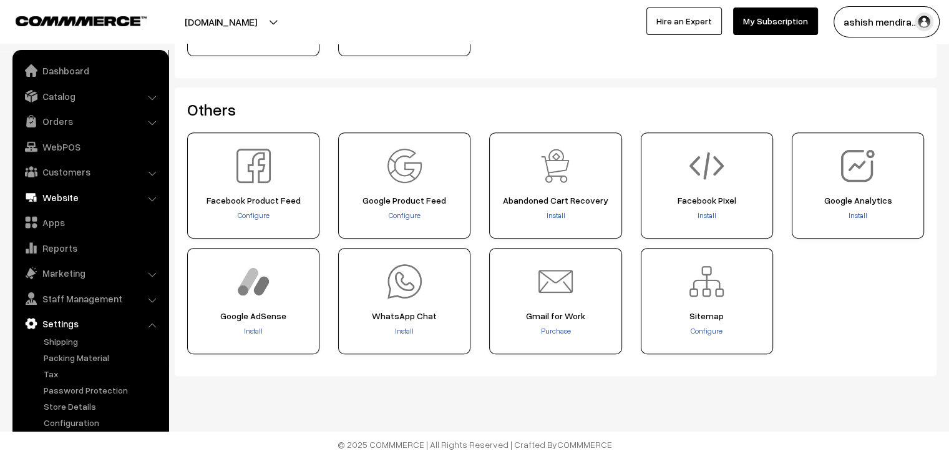
click at [52, 195] on link "Website" at bounding box center [90, 197] width 149 height 22
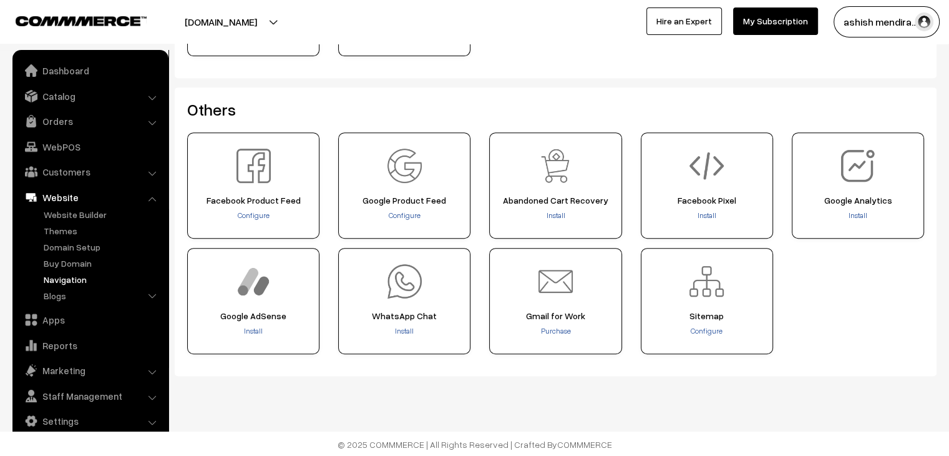
click at [66, 281] on link "Navigation" at bounding box center [103, 279] width 124 height 13
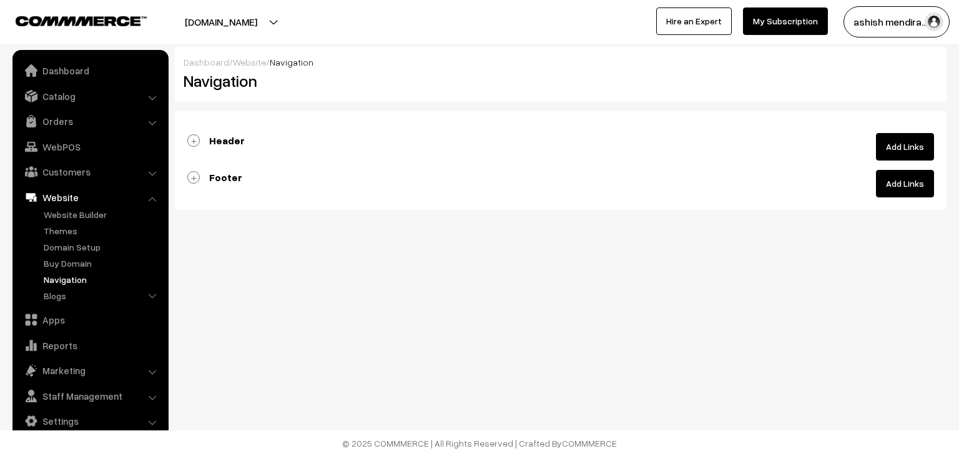
click at [192, 134] on link "Header" at bounding box center [215, 140] width 57 height 12
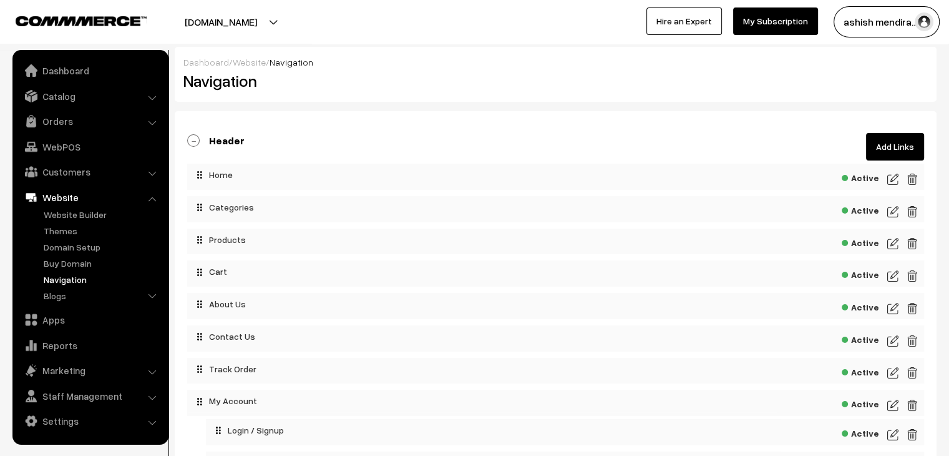
click at [893, 179] on img at bounding box center [892, 179] width 11 height 15
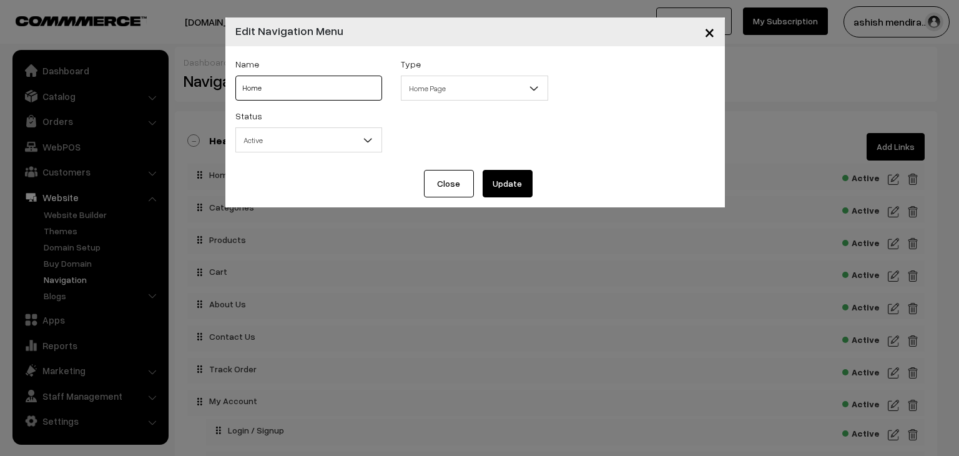
click at [287, 85] on input "Home" at bounding box center [308, 88] width 147 height 25
paste input "All Cakes"
type input "All Cakes"
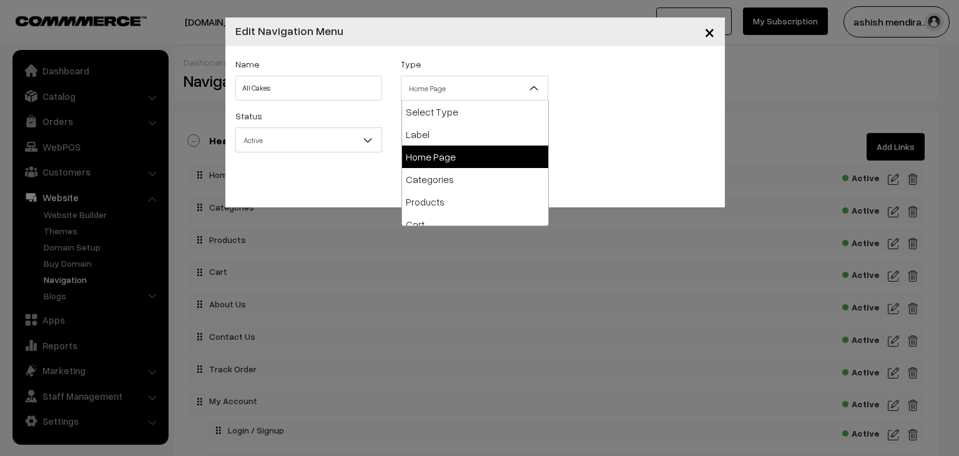
click at [439, 82] on span "Home Page" at bounding box center [474, 88] width 146 height 22
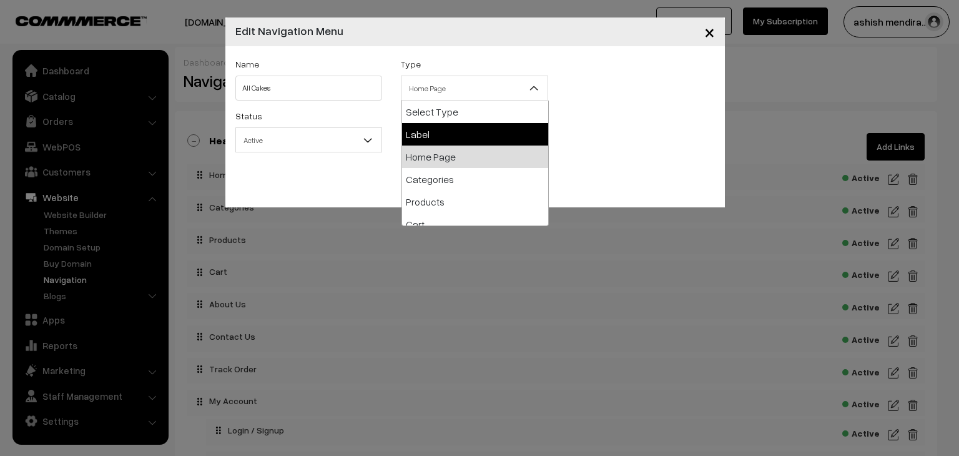
select select "label"
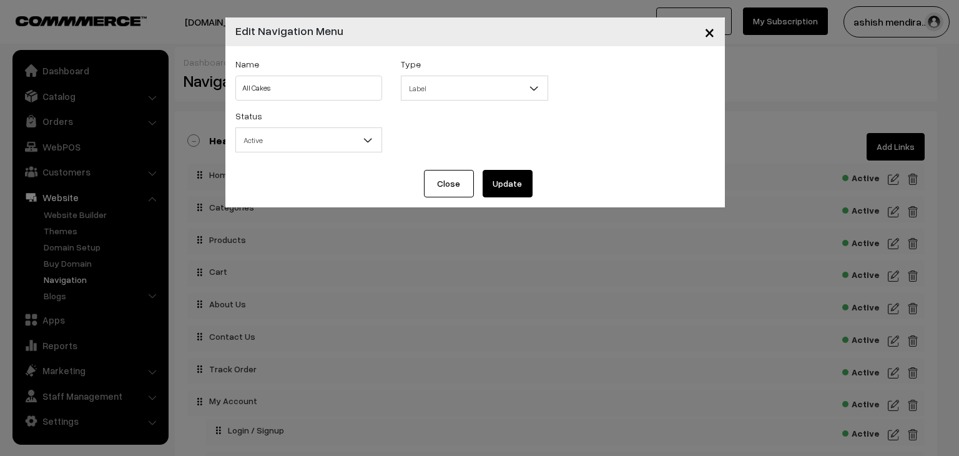
click at [512, 183] on button "Update" at bounding box center [507, 183] width 50 height 27
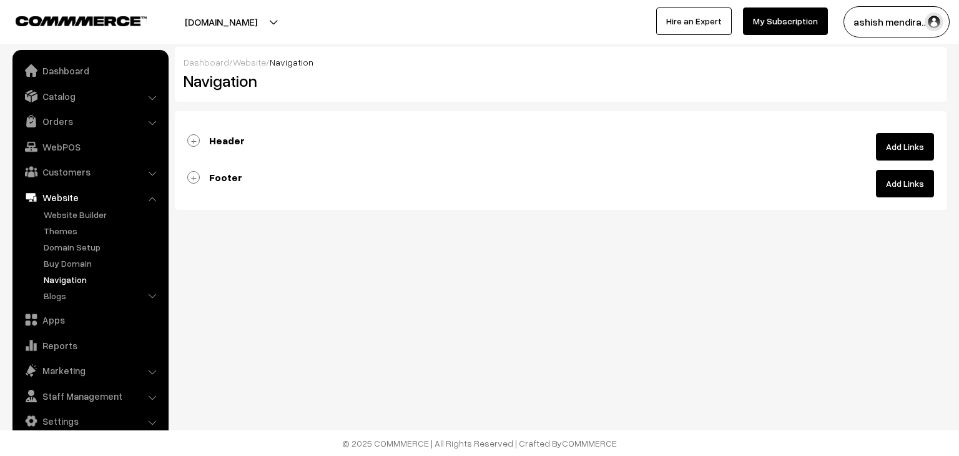
click at [195, 140] on link "Header" at bounding box center [215, 140] width 57 height 12
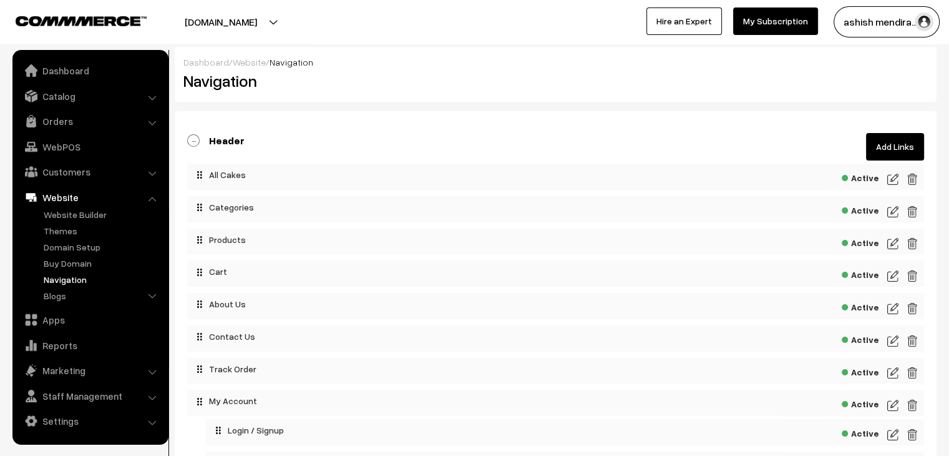
click at [891, 214] on img at bounding box center [892, 211] width 11 height 15
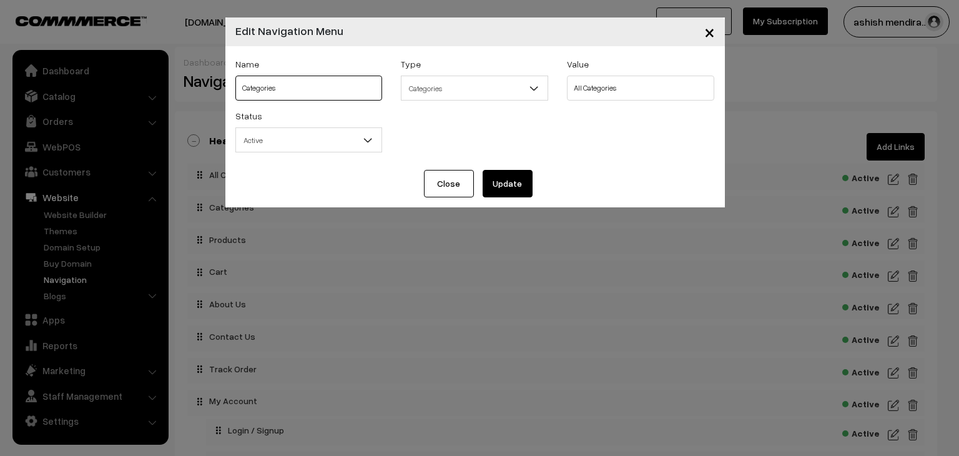
click at [272, 81] on input "Categories" at bounding box center [308, 88] width 147 height 25
paste input "Designer Cak"
type input "Designer Cakes"
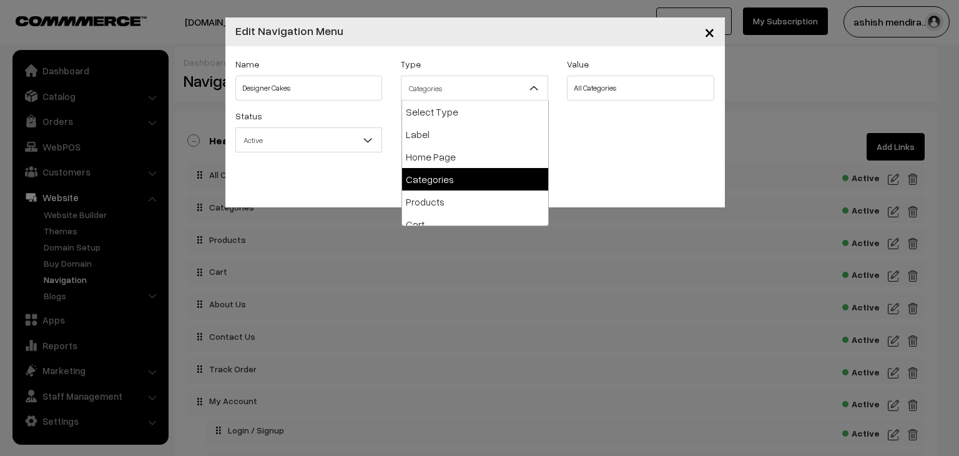
click at [522, 84] on span "Categories" at bounding box center [474, 88] width 146 height 22
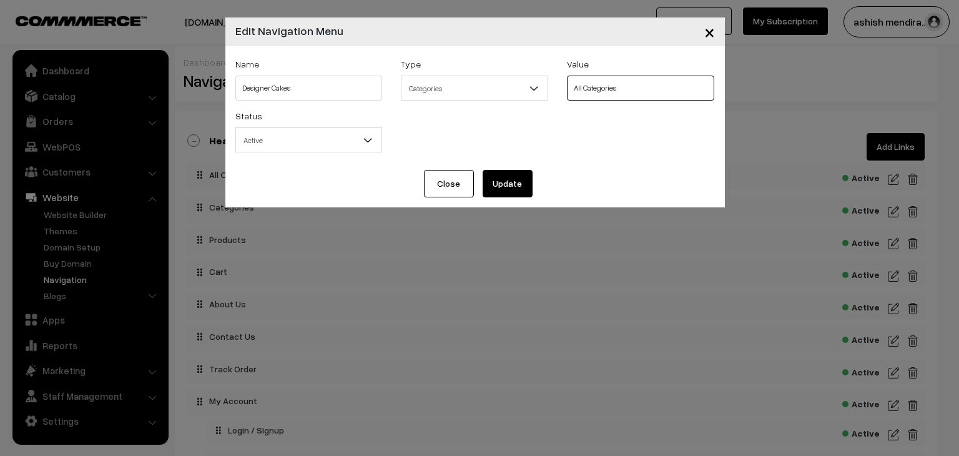
click at [597, 91] on select "All Categories Birthday Cake Anniversary Cake Floral Cake Premium Cake" at bounding box center [640, 88] width 147 height 25
click at [549, 200] on div "Close Update" at bounding box center [474, 188] width 499 height 37
click at [505, 178] on button "Update" at bounding box center [507, 183] width 50 height 27
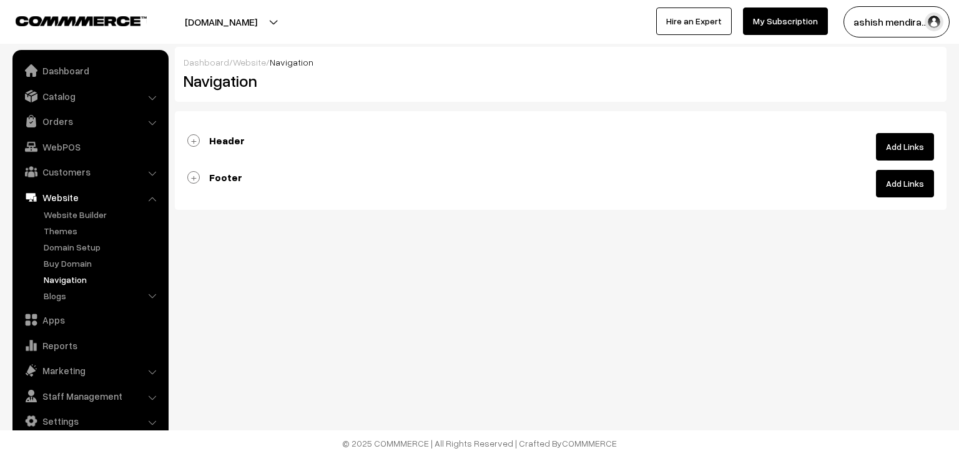
click at [194, 139] on link "Header" at bounding box center [215, 140] width 57 height 12
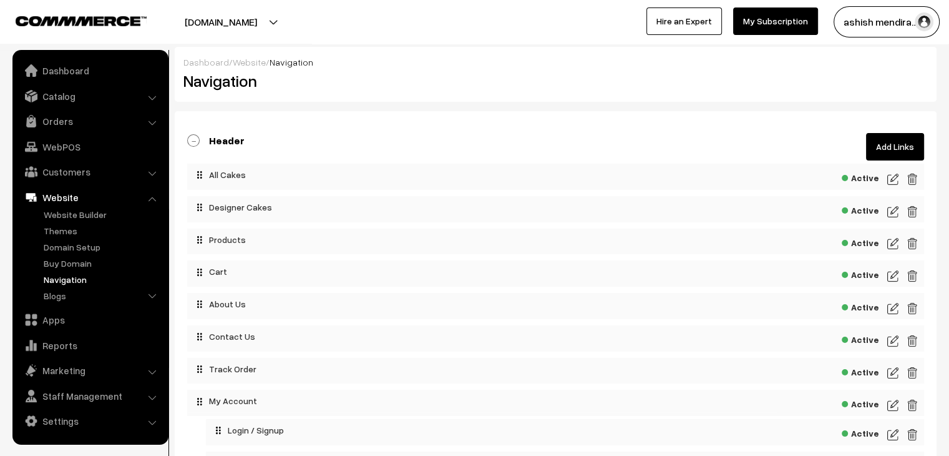
click at [889, 245] on img at bounding box center [892, 243] width 11 height 15
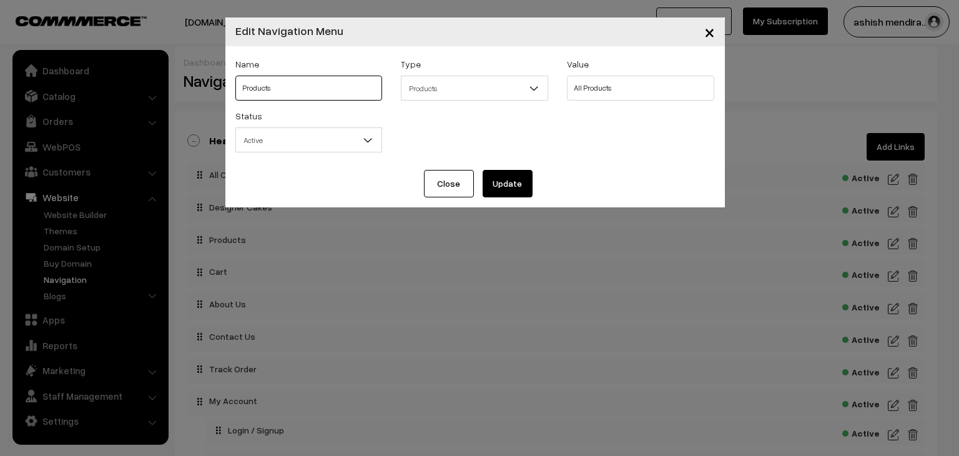
click at [314, 87] on input "Products" at bounding box center [308, 88] width 147 height 25
paste input "Birthday Cake"
type input "Birthday Cakes"
click at [517, 188] on button "Update" at bounding box center [507, 183] width 50 height 27
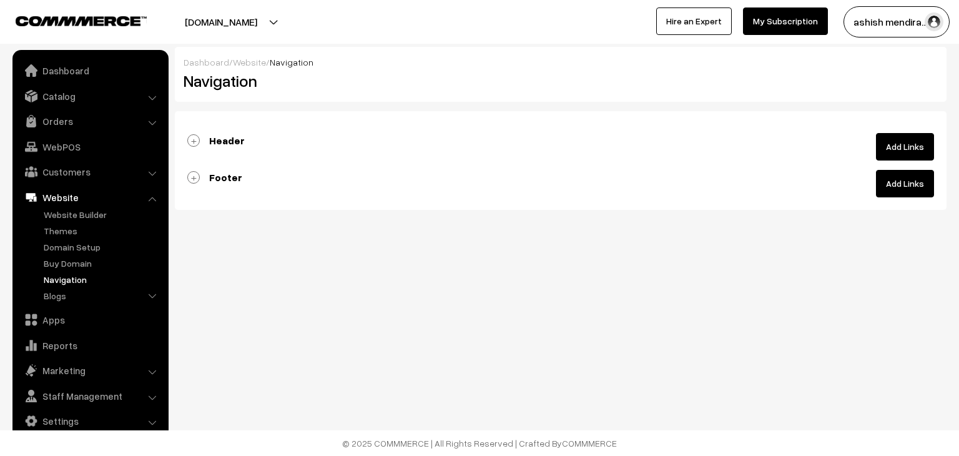
click at [195, 142] on link "Header" at bounding box center [215, 140] width 57 height 12
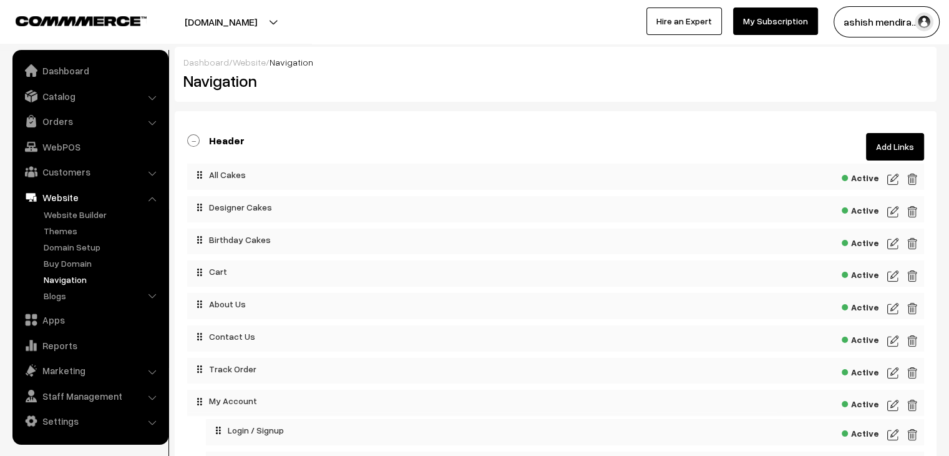
click at [891, 278] on img at bounding box center [892, 275] width 11 height 15
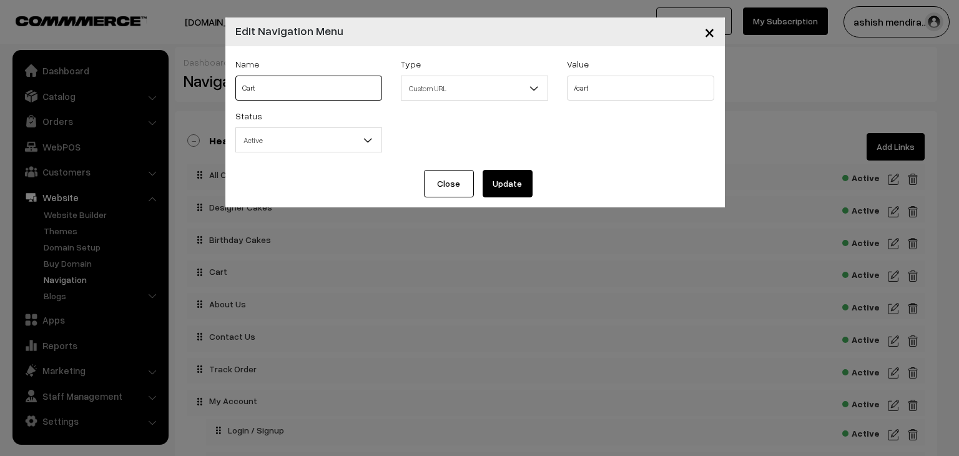
click at [276, 79] on input "Cart" at bounding box center [308, 88] width 147 height 25
paste input "Anniversary"
click at [289, 84] on input "Anniversary" at bounding box center [308, 88] width 147 height 25
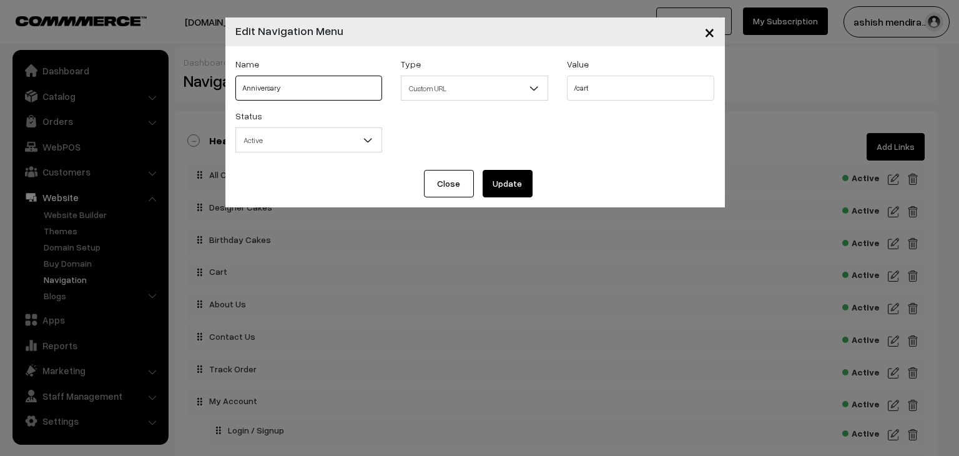
click at [289, 84] on input "Anniversary" at bounding box center [308, 88] width 147 height 25
paste input "Cakes"
type input "Anniversary Cakes"
click at [500, 187] on button "Update" at bounding box center [507, 183] width 50 height 27
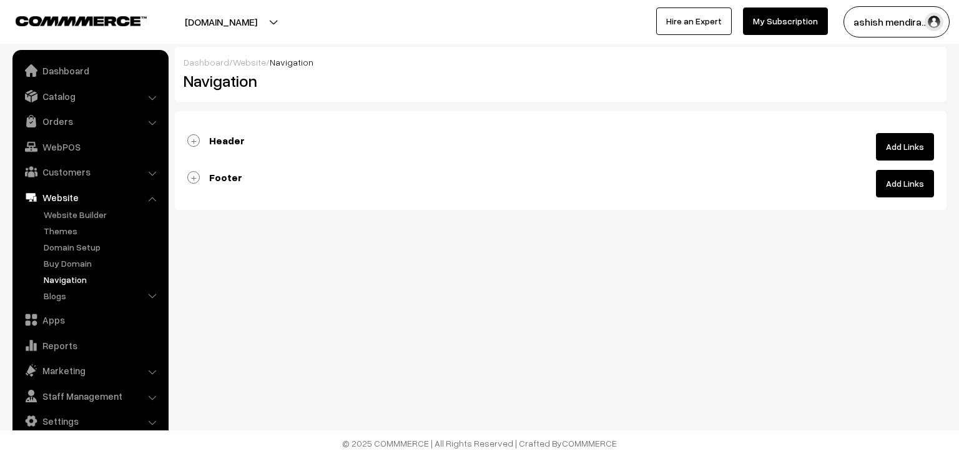
click at [198, 140] on link "Header" at bounding box center [215, 140] width 57 height 12
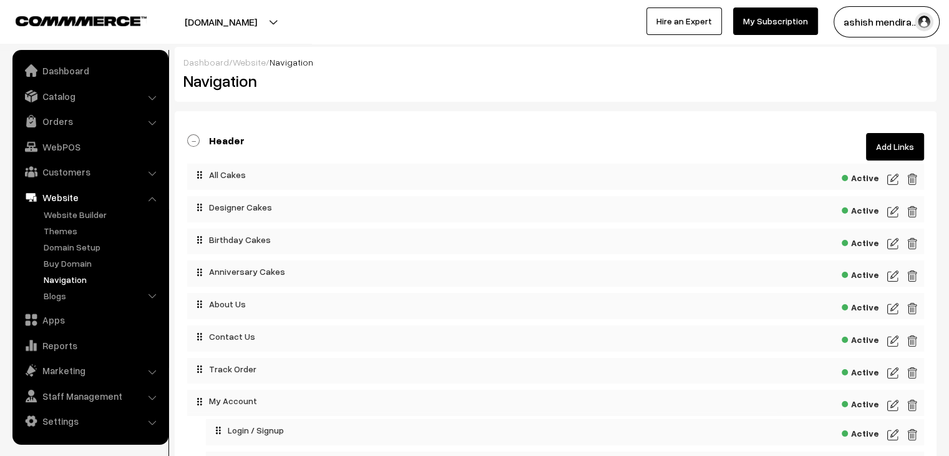
click at [891, 305] on img at bounding box center [892, 308] width 11 height 15
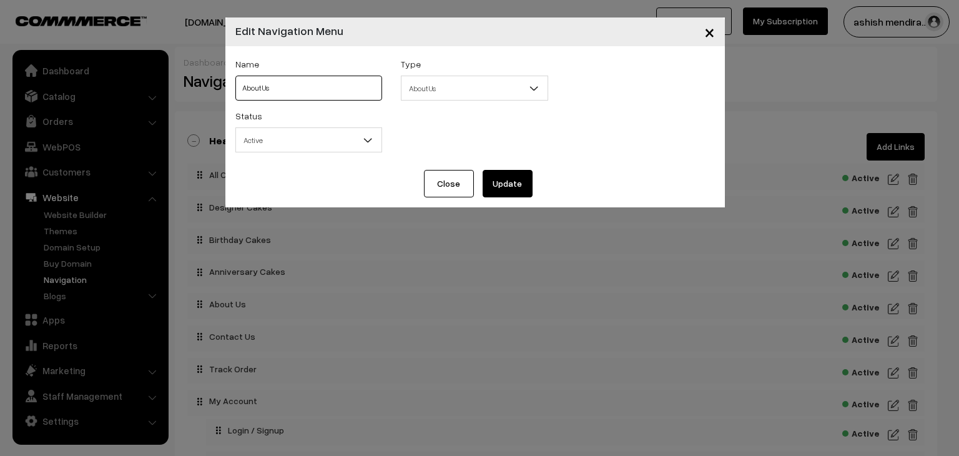
click at [252, 85] on input "About Us" at bounding box center [308, 88] width 147 height 25
paste input "Premium Cakes"
click at [252, 85] on input "Premium CakesUs" at bounding box center [308, 88] width 147 height 25
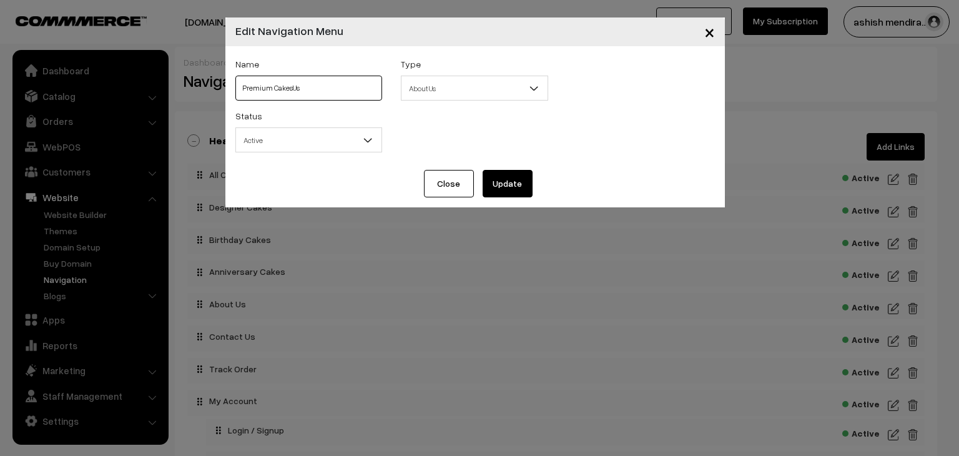
click at [252, 85] on input "Premium CakesUs" at bounding box center [308, 88] width 147 height 25
paste input "text"
type input "Premium Cakes"
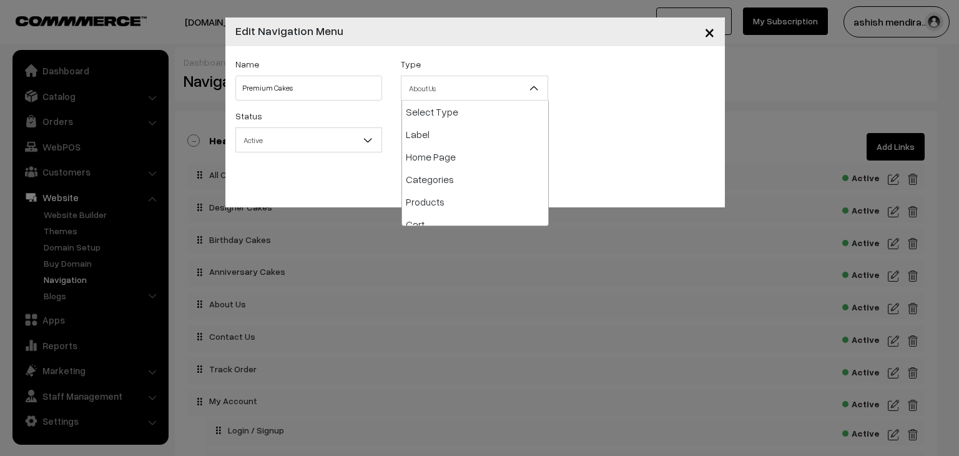
click at [491, 90] on span "About Us" at bounding box center [474, 88] width 146 height 22
select select "label"
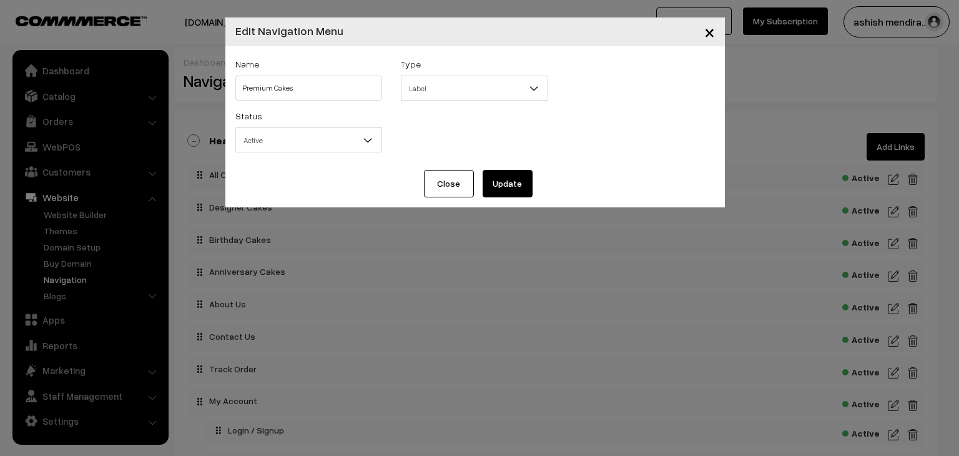
click at [495, 190] on button "Update" at bounding box center [507, 183] width 50 height 27
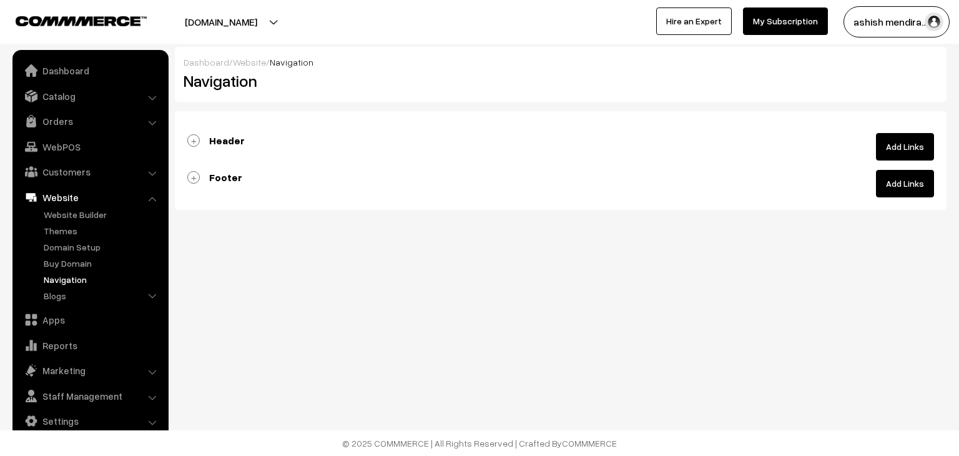
click at [188, 140] on link "Header" at bounding box center [215, 140] width 57 height 12
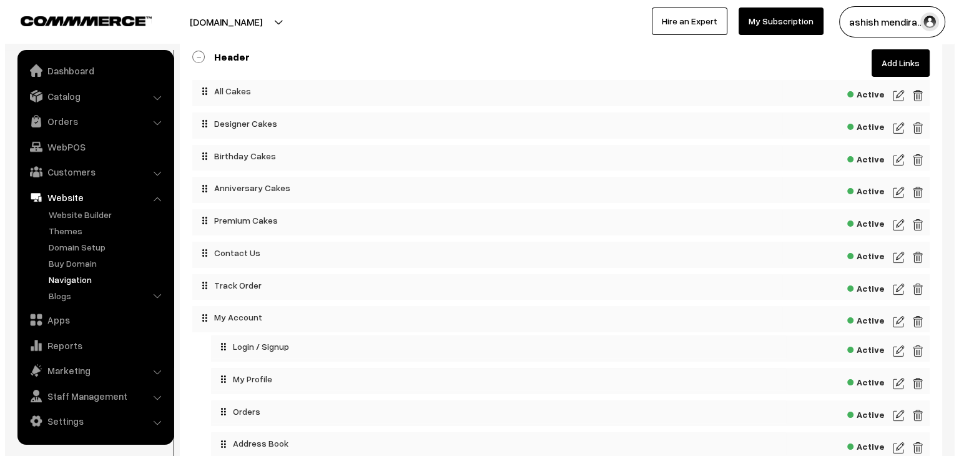
scroll to position [62, 0]
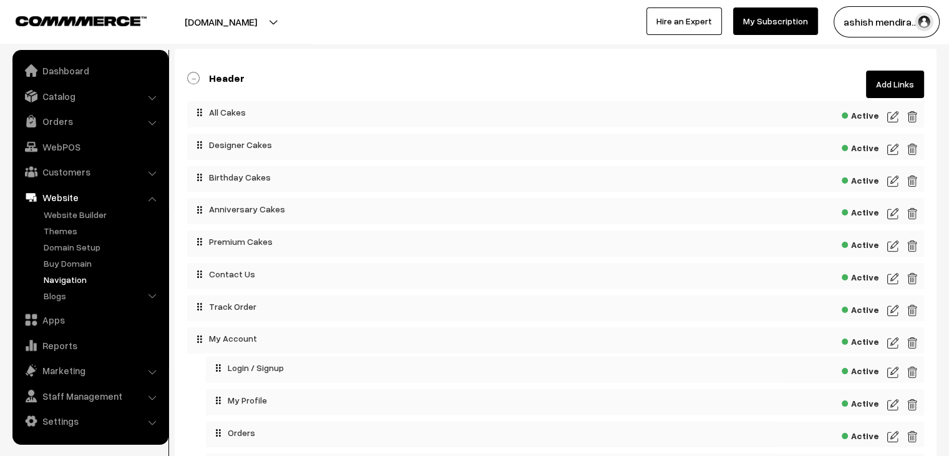
click at [892, 278] on img at bounding box center [892, 278] width 11 height 15
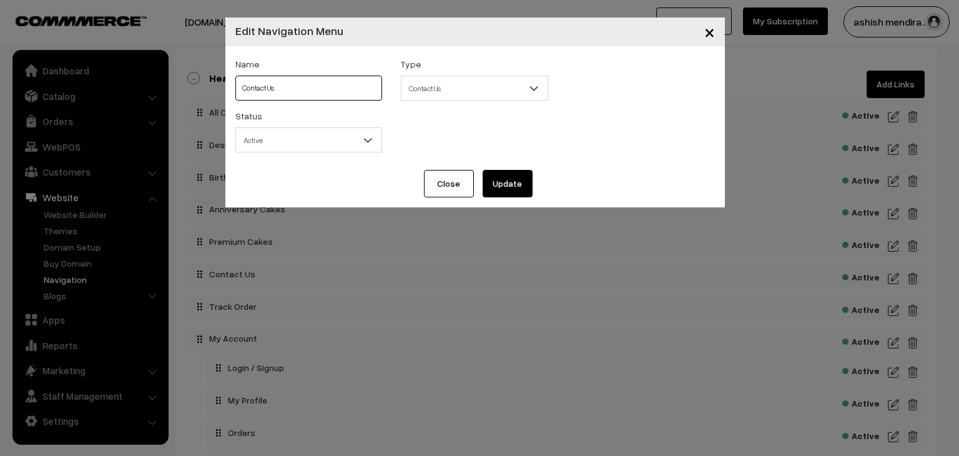
click at [265, 85] on input "Contact Us" at bounding box center [308, 88] width 147 height 25
paste input "6 kids Cake"
click at [271, 88] on input "6 kids Cake" at bounding box center [308, 88] width 147 height 25
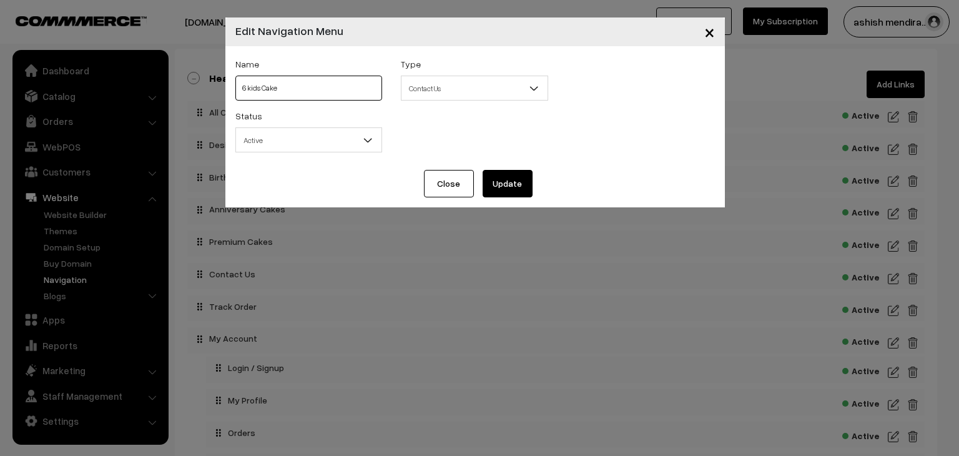
click at [271, 88] on input "6 kids Cake" at bounding box center [308, 88] width 147 height 25
paste input "text"
type input "kids Cake"
click at [502, 180] on button "Update" at bounding box center [507, 183] width 50 height 27
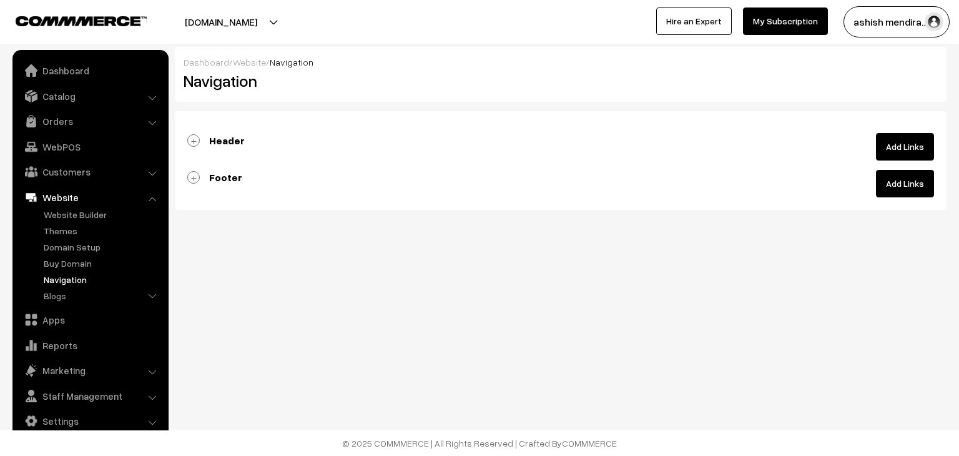
click at [191, 137] on link "Header" at bounding box center [215, 140] width 57 height 12
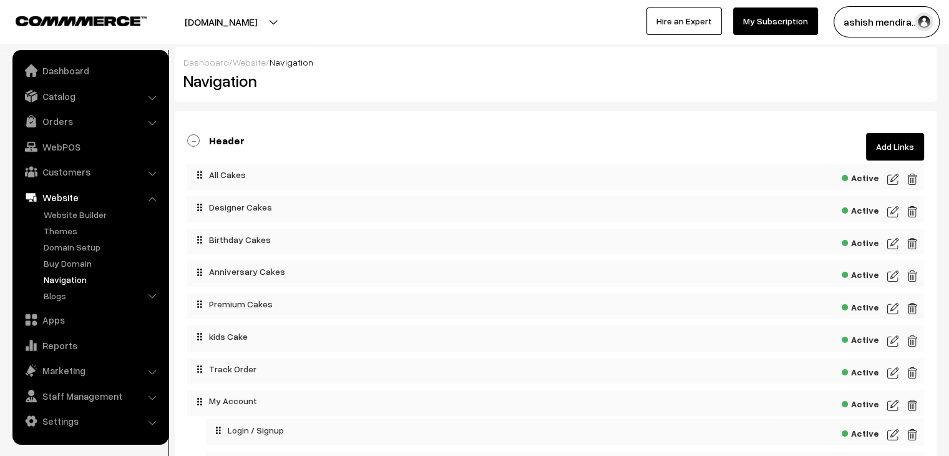
click at [872, 140] on link "Add Links" at bounding box center [895, 146] width 58 height 27
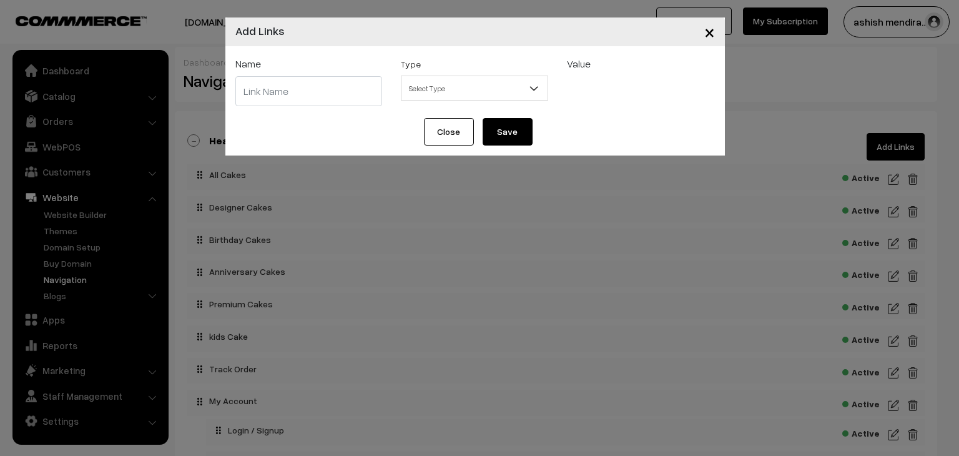
click at [279, 99] on input "text" at bounding box center [308, 91] width 147 height 30
click at [293, 95] on input "Co" at bounding box center [308, 91] width 147 height 30
paste input "Track Order"
click at [456, 133] on button "Close" at bounding box center [449, 131] width 50 height 27
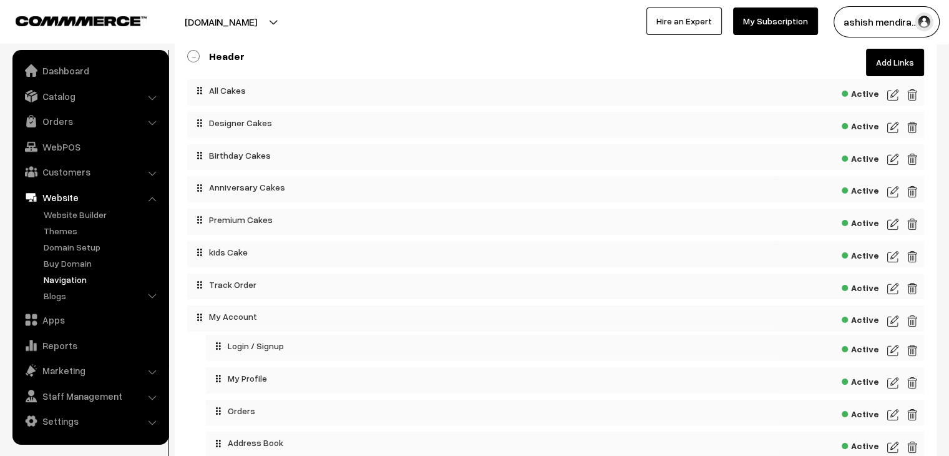
scroll to position [62, 0]
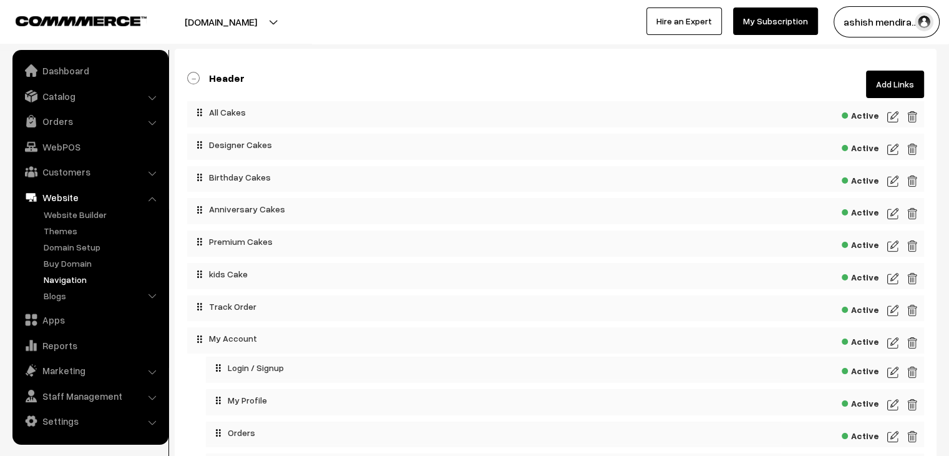
click at [885, 78] on link "Add Links" at bounding box center [895, 84] width 58 height 27
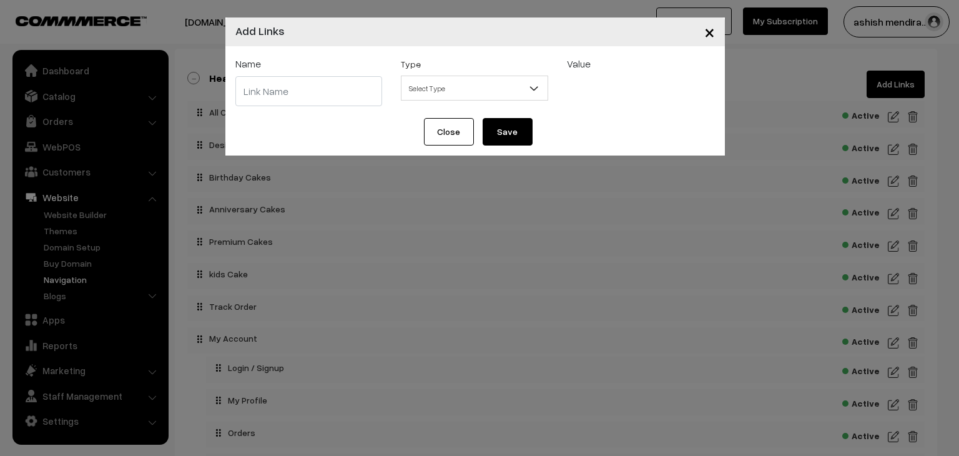
click at [282, 92] on input "text" at bounding box center [308, 91] width 147 height 30
type input "Contact Us"
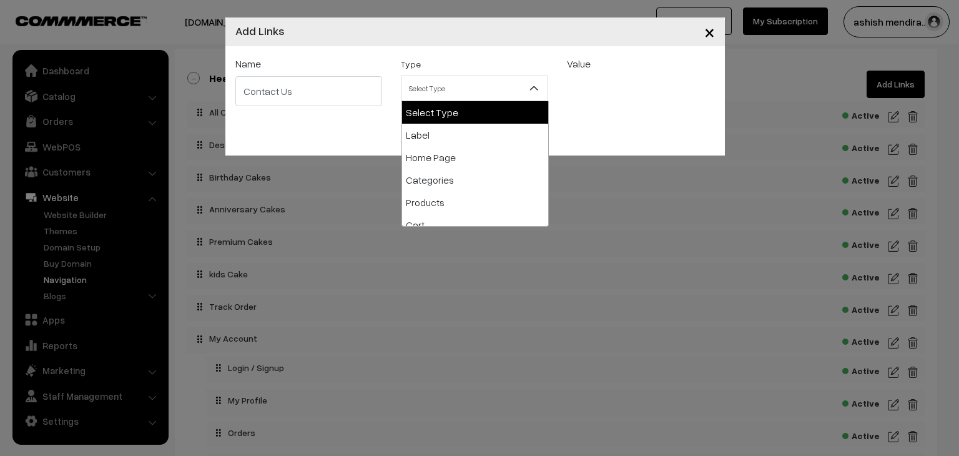
click at [503, 84] on span "Select Type" at bounding box center [474, 88] width 146 height 22
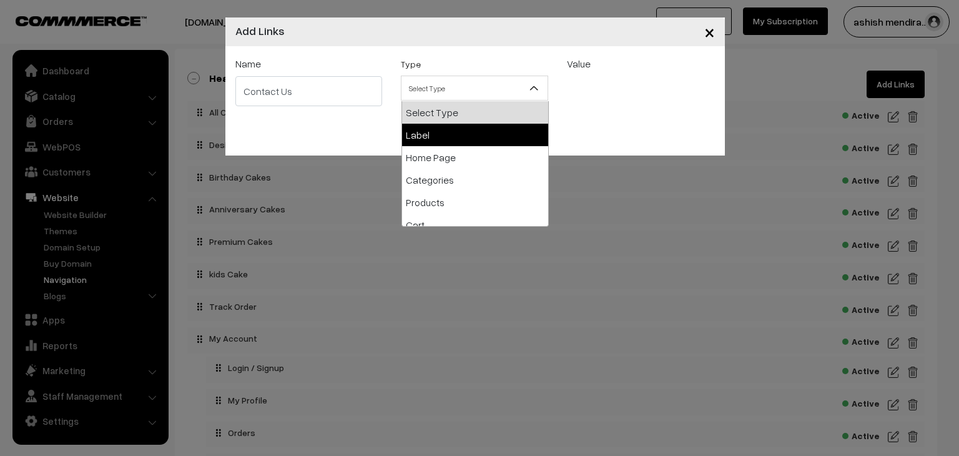
select select "label"
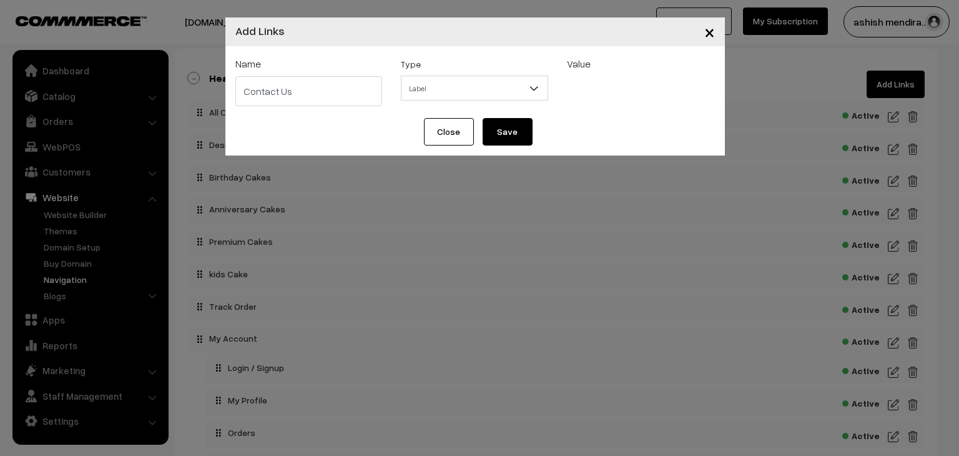
click at [507, 137] on button "Save" at bounding box center [507, 131] width 50 height 27
click at [507, 135] on button "Save" at bounding box center [507, 131] width 50 height 27
click at [492, 129] on button "Save" at bounding box center [507, 131] width 50 height 27
click at [709, 34] on span "×" at bounding box center [709, 31] width 11 height 23
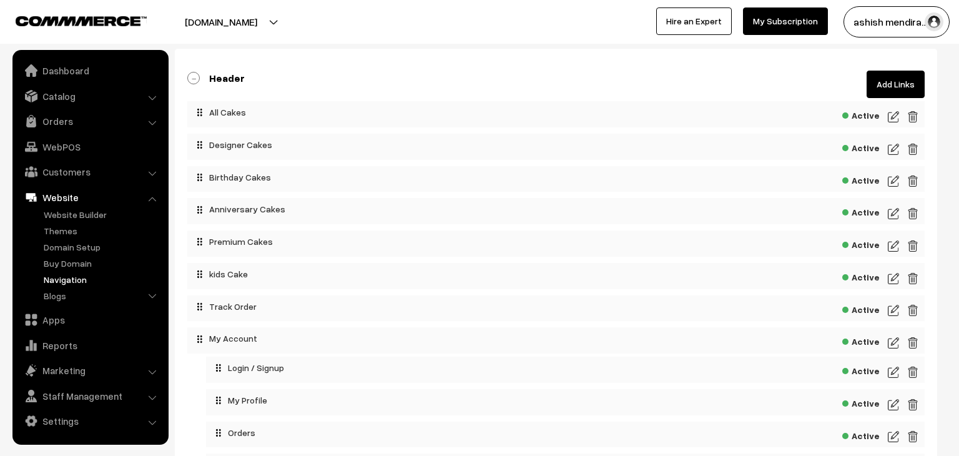
select select "0"
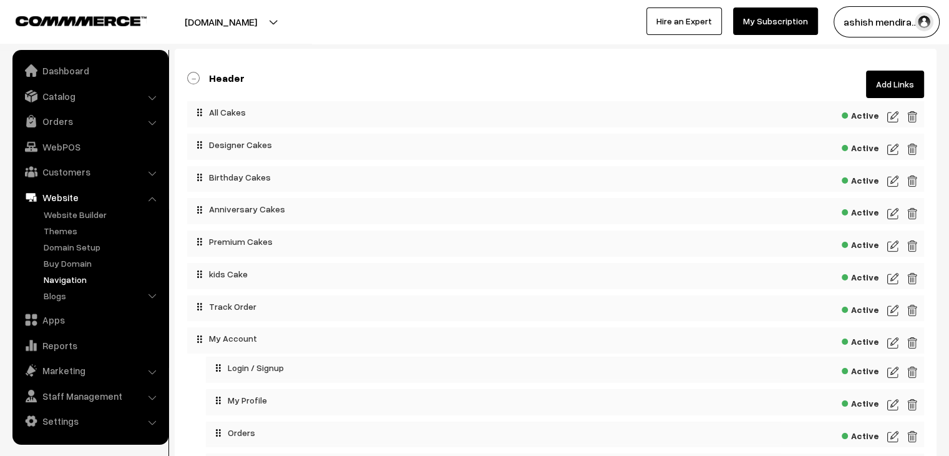
click at [899, 79] on link "Add Links" at bounding box center [895, 84] width 58 height 27
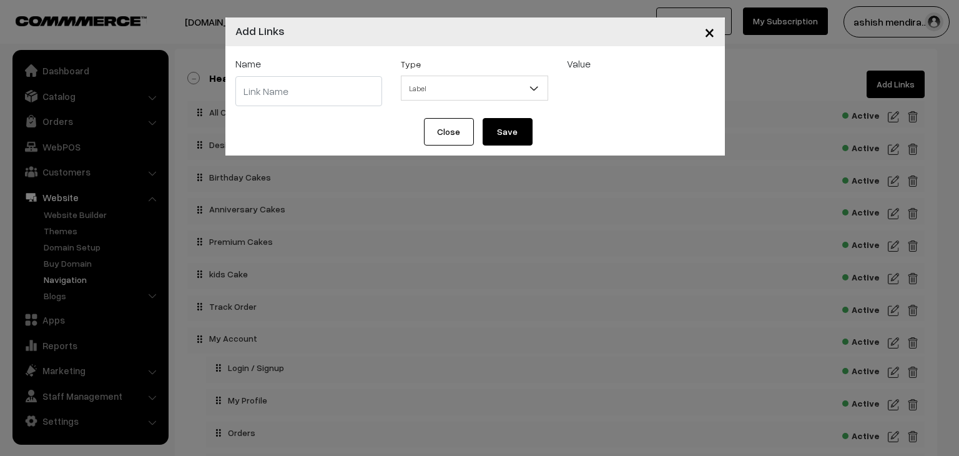
click at [285, 94] on input "text" at bounding box center [308, 91] width 147 height 30
type input "Contact us"
click at [519, 139] on button "Save" at bounding box center [507, 131] width 50 height 27
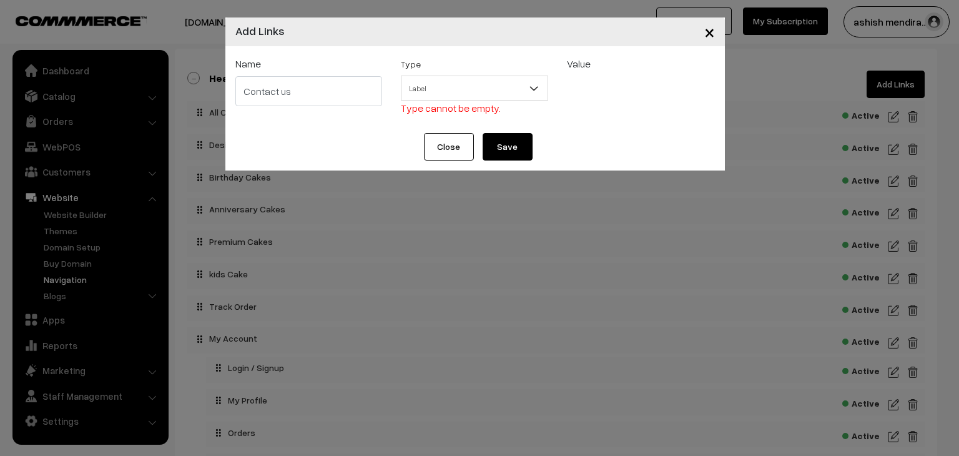
click at [486, 100] on span "Label" at bounding box center [474, 88] width 147 height 25
select select "label"
click at [502, 155] on button "Save" at bounding box center [507, 146] width 50 height 27
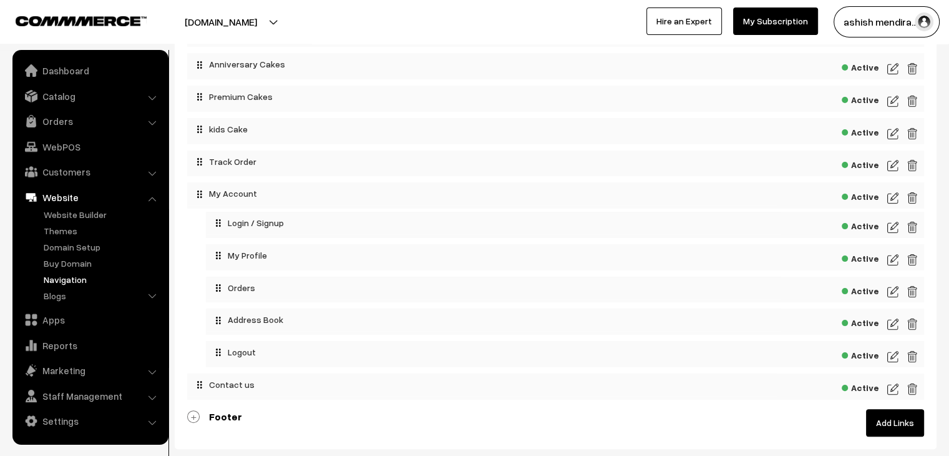
scroll to position [187, 0]
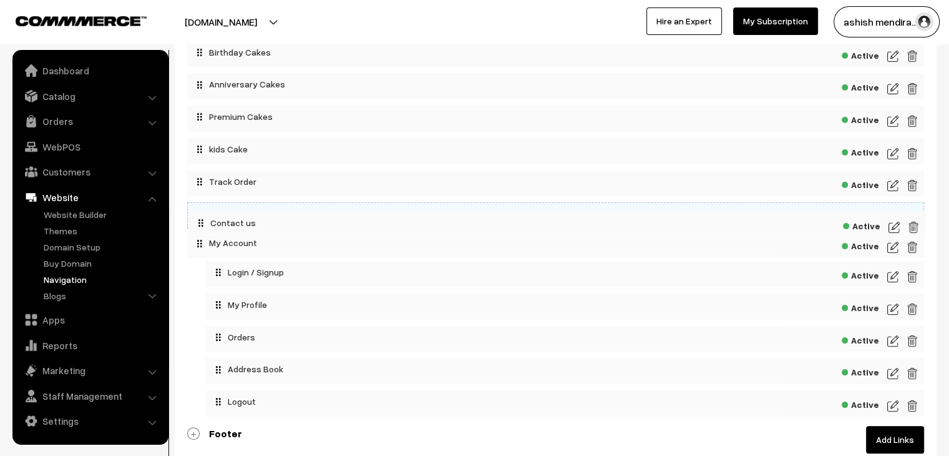
drag, startPoint x: 225, startPoint y: 411, endPoint x: 227, endPoint y: 225, distance: 186.0
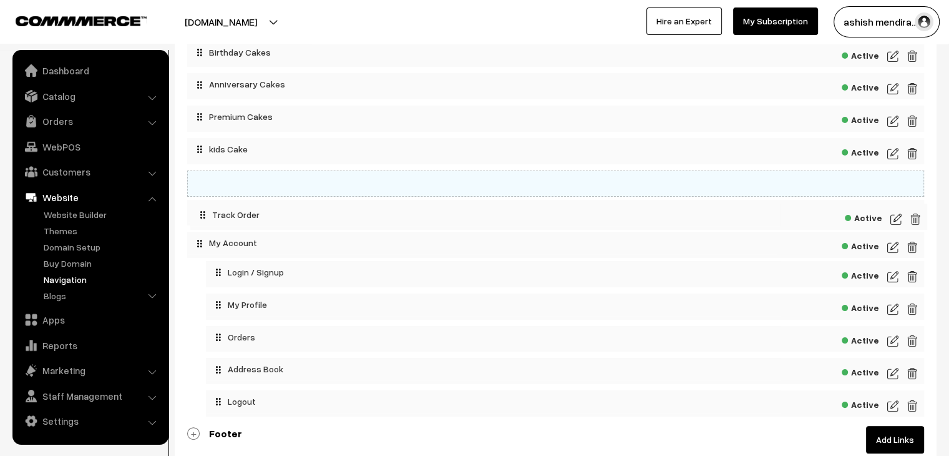
drag, startPoint x: 240, startPoint y: 182, endPoint x: 244, endPoint y: 212, distance: 30.2
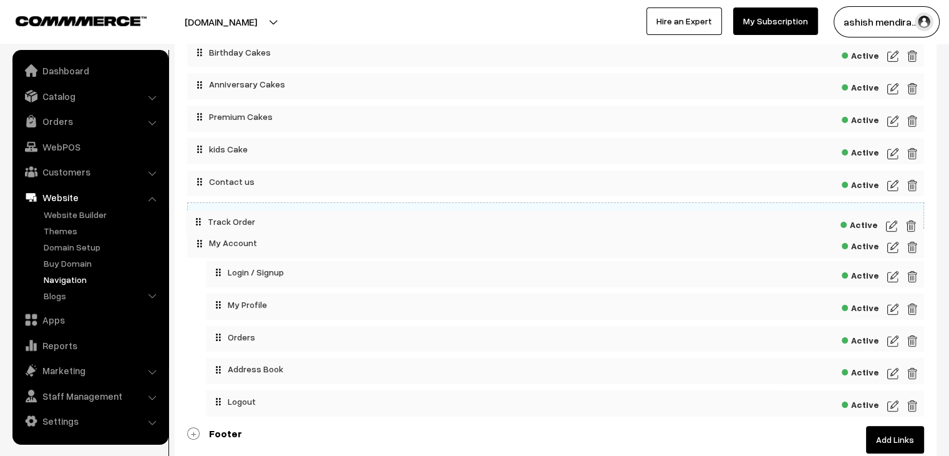
drag, startPoint x: 238, startPoint y: 187, endPoint x: 237, endPoint y: 223, distance: 36.8
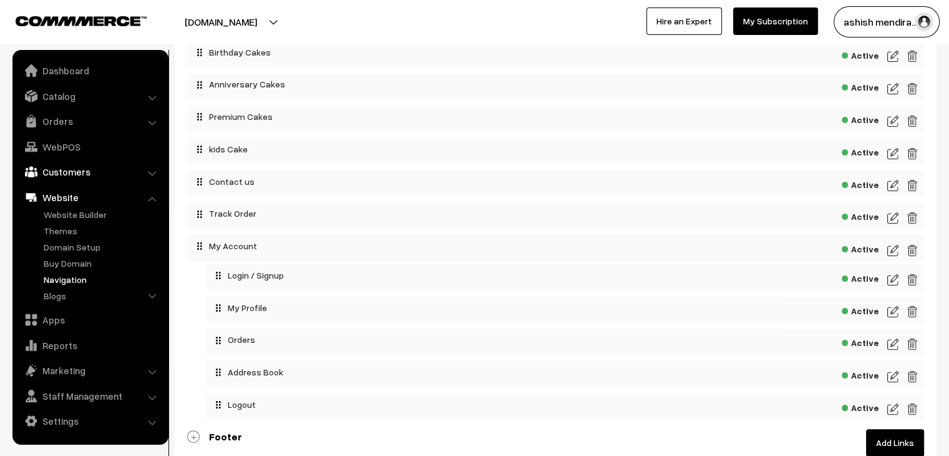
scroll to position [125, 0]
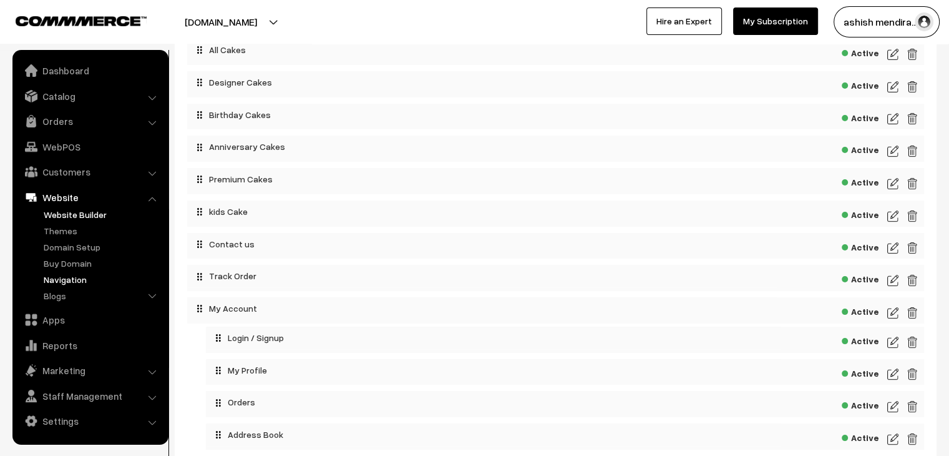
click at [66, 219] on link "Website Builder" at bounding box center [103, 214] width 124 height 13
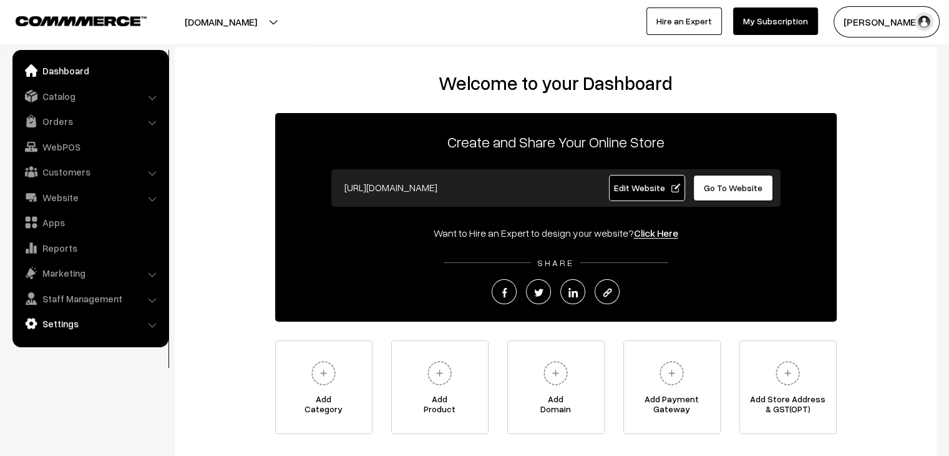
drag, startPoint x: 0, startPoint y: 0, endPoint x: 70, endPoint y: 320, distance: 327.7
click at [70, 320] on link "Settings" at bounding box center [90, 323] width 149 height 22
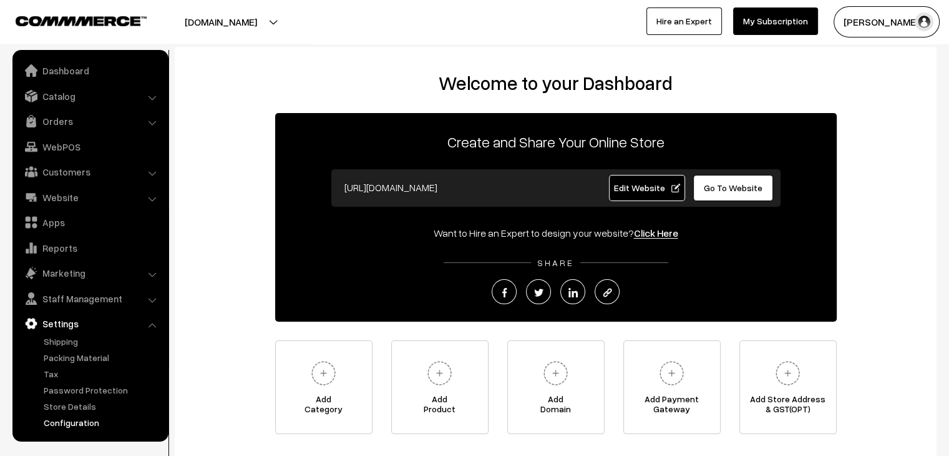
click at [72, 422] on link "Configuration" at bounding box center [103, 422] width 124 height 13
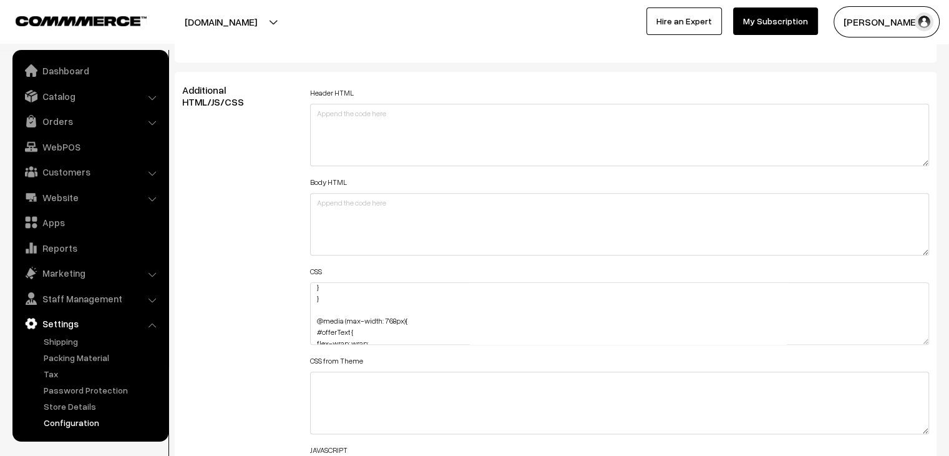
scroll to position [63, 0]
